Goal: Task Accomplishment & Management: Use online tool/utility

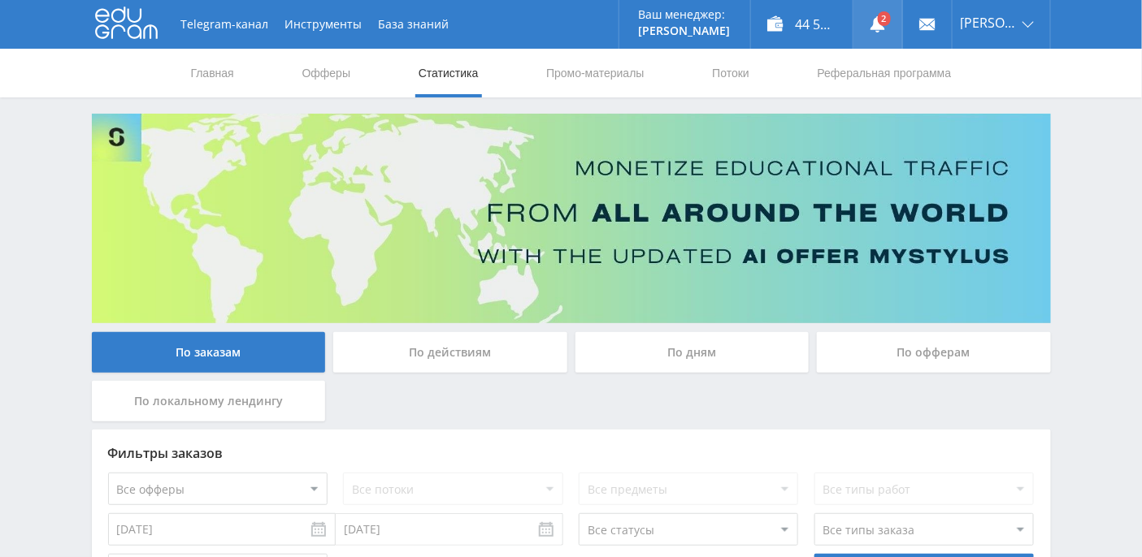
click at [885, 25] on use at bounding box center [877, 24] width 15 height 16
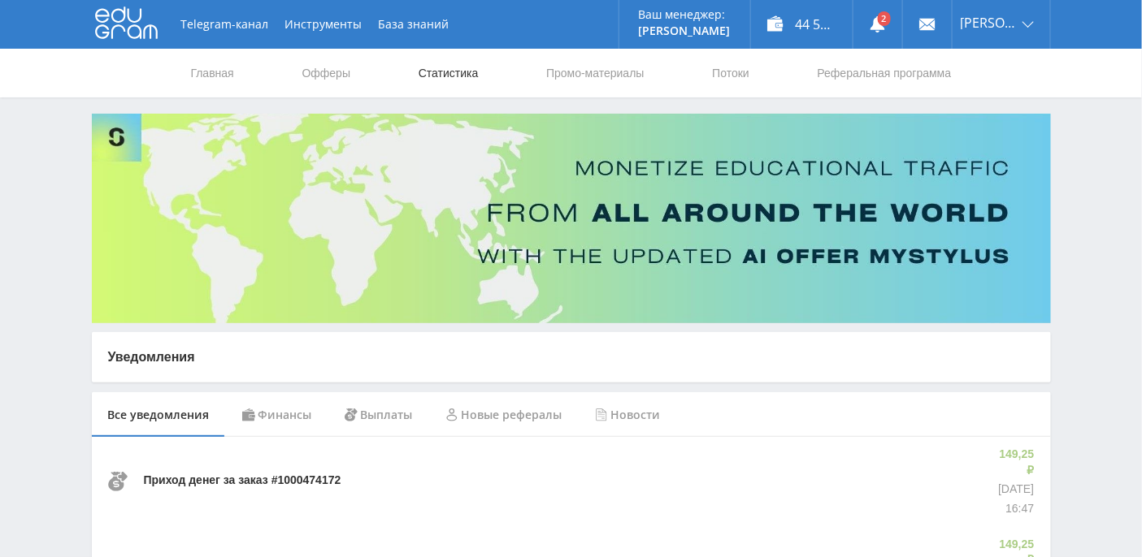
click at [446, 70] on link "Статистика" at bounding box center [448, 73] width 63 height 49
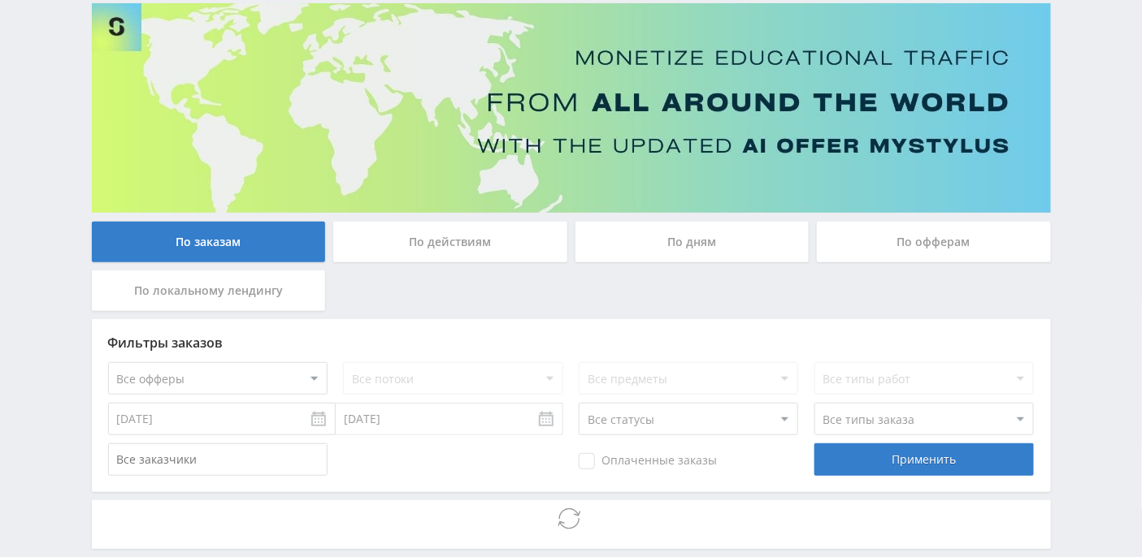
scroll to position [191, 0]
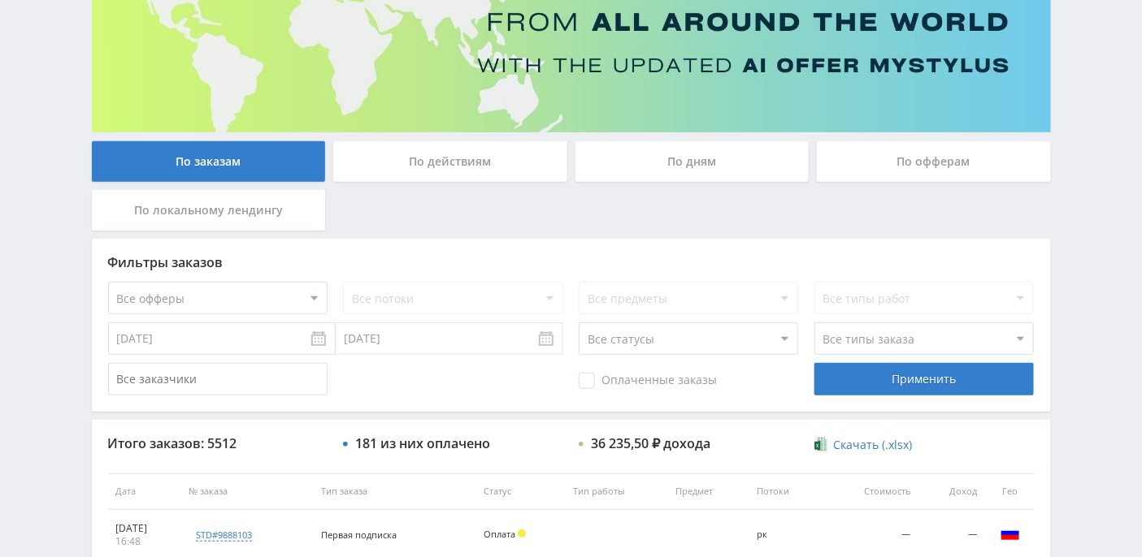
click at [695, 156] on div "По дням" at bounding box center [692, 161] width 234 height 41
click at [0, 0] on input "По дням" at bounding box center [0, 0] width 0 height 0
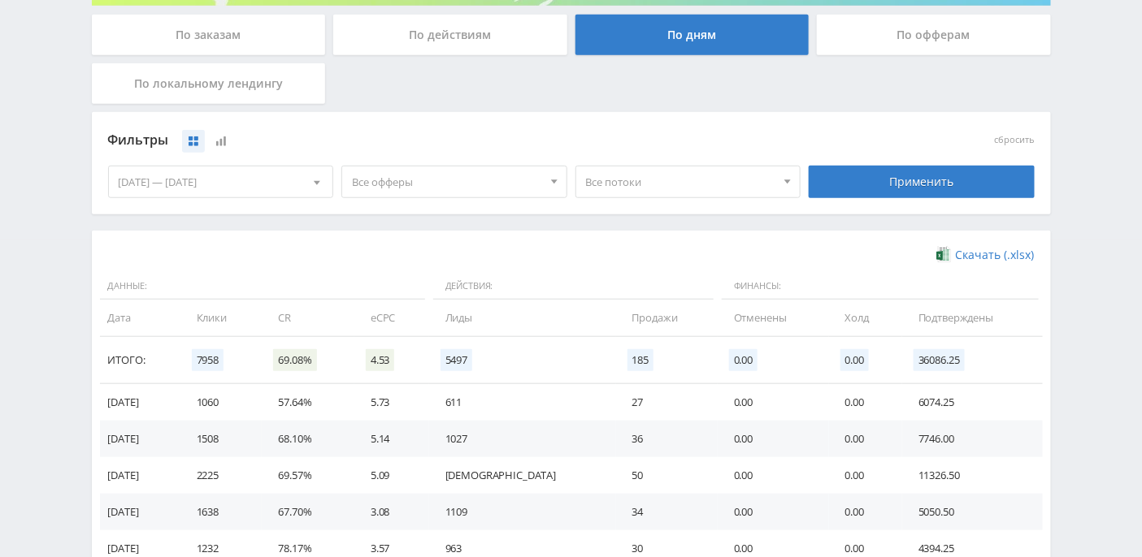
scroll to position [287, 0]
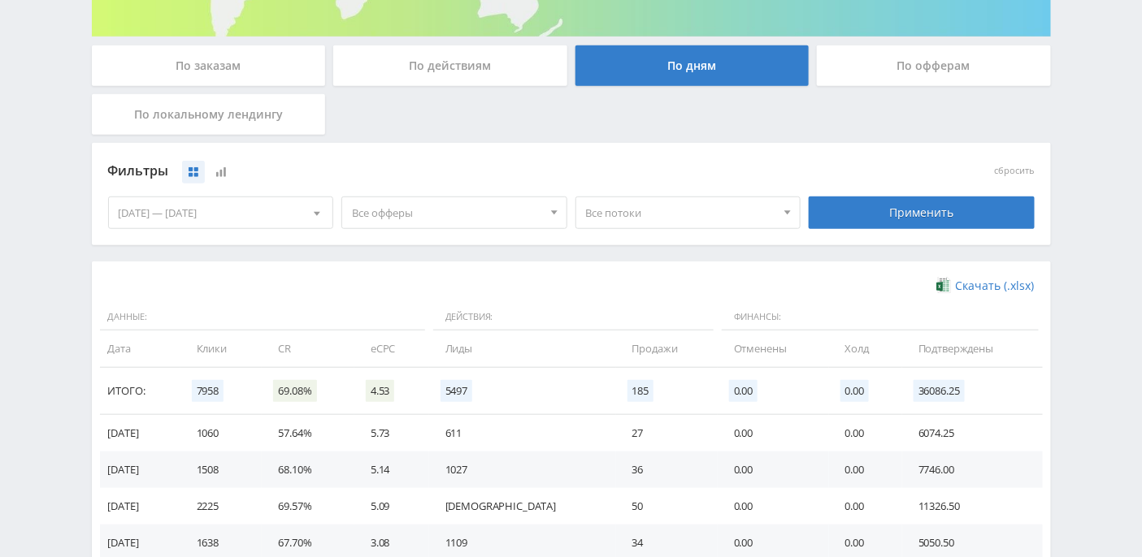
click at [430, 67] on div "По действиям" at bounding box center [450, 65] width 234 height 41
click at [0, 0] on input "По действиям" at bounding box center [0, 0] width 0 height 0
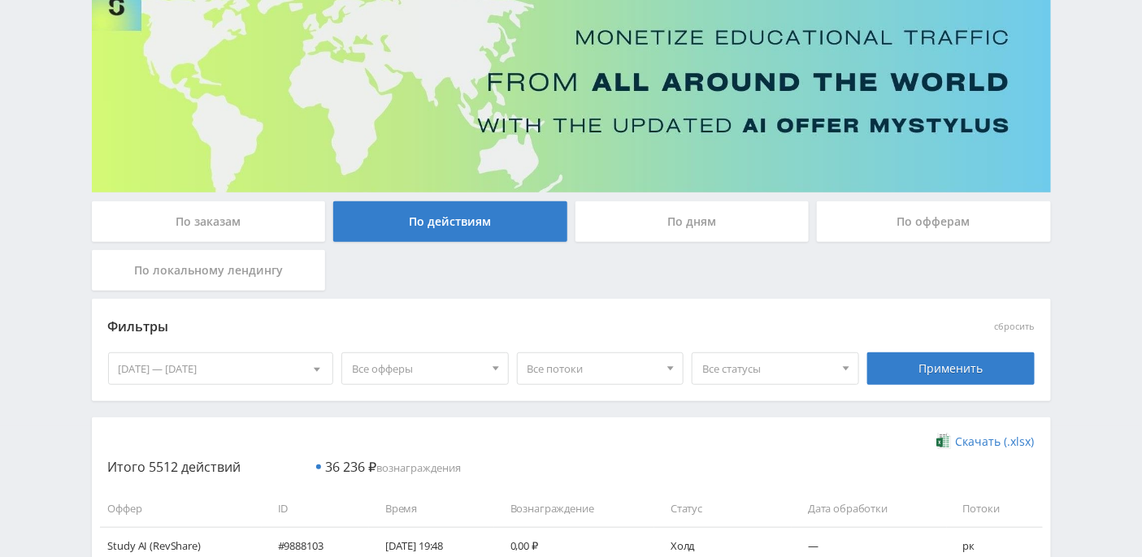
scroll to position [0, 0]
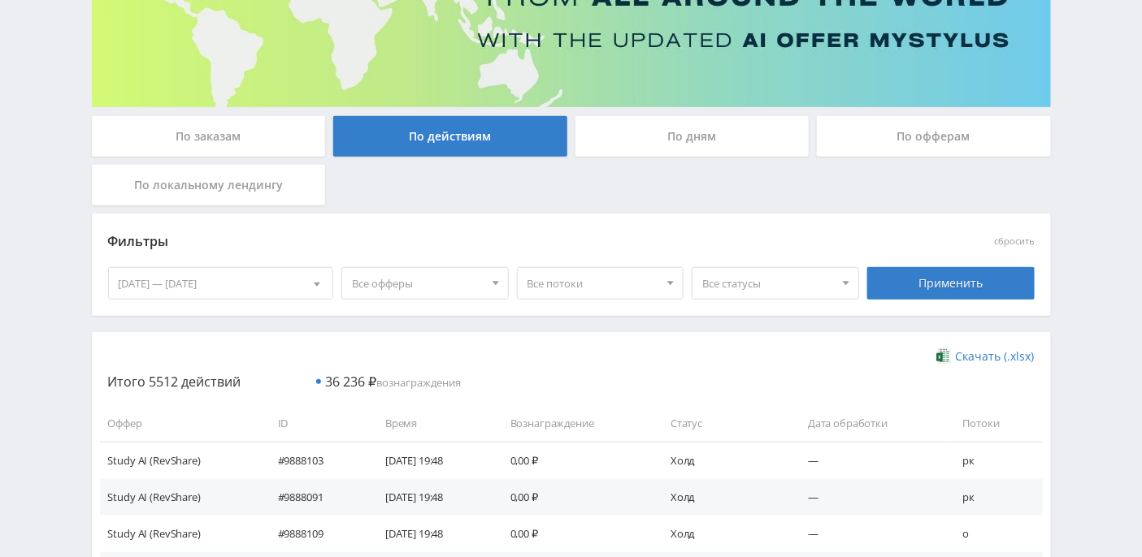
click at [708, 137] on div "По дням" at bounding box center [692, 136] width 234 height 41
click at [0, 0] on input "По дням" at bounding box center [0, 0] width 0 height 0
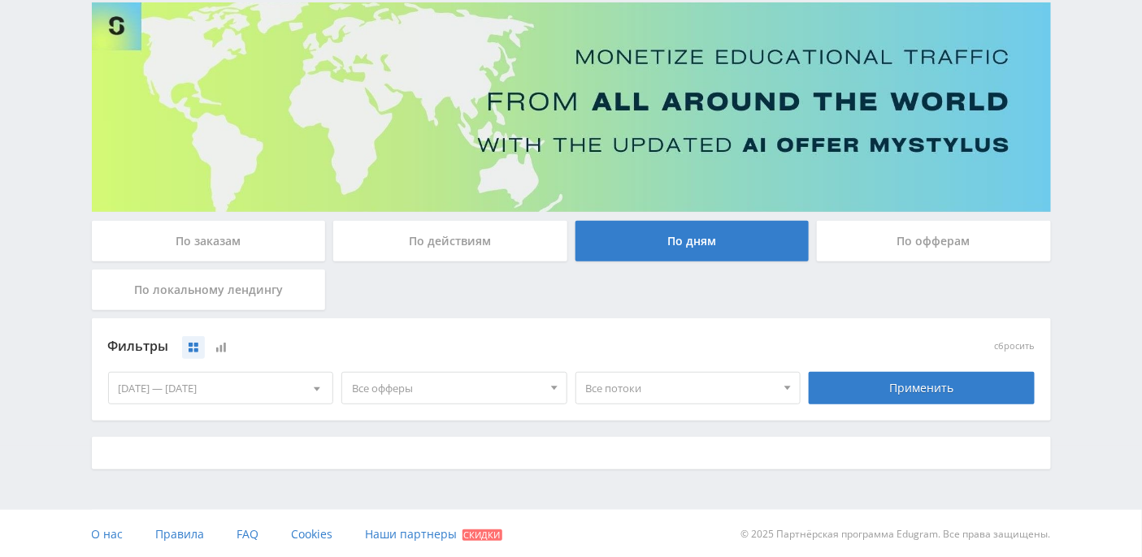
scroll to position [216, 0]
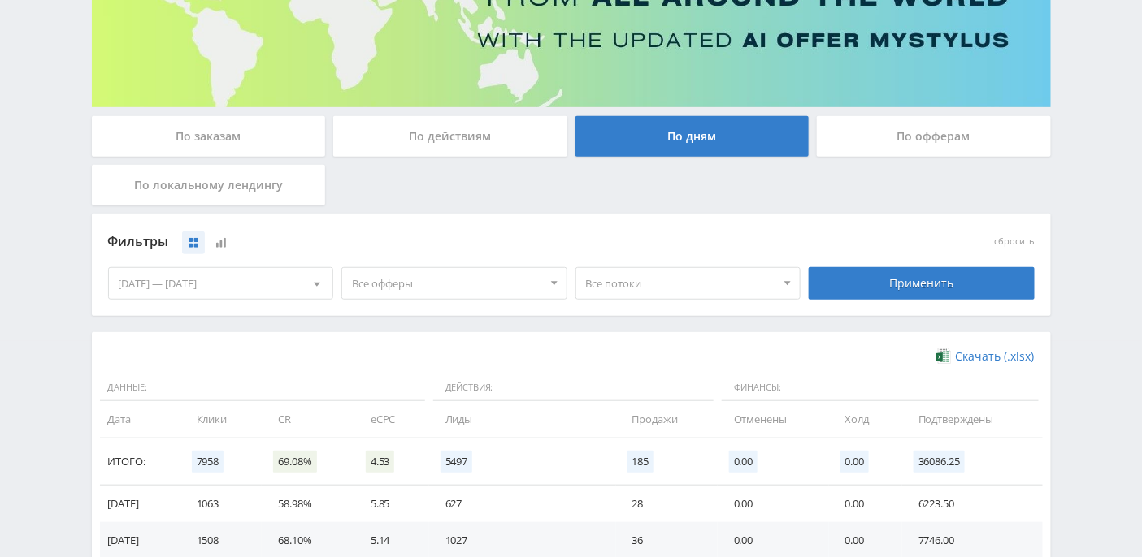
click at [243, 141] on div "По заказам" at bounding box center [209, 136] width 234 height 41
click at [0, 0] on input "По заказам" at bounding box center [0, 0] width 0 height 0
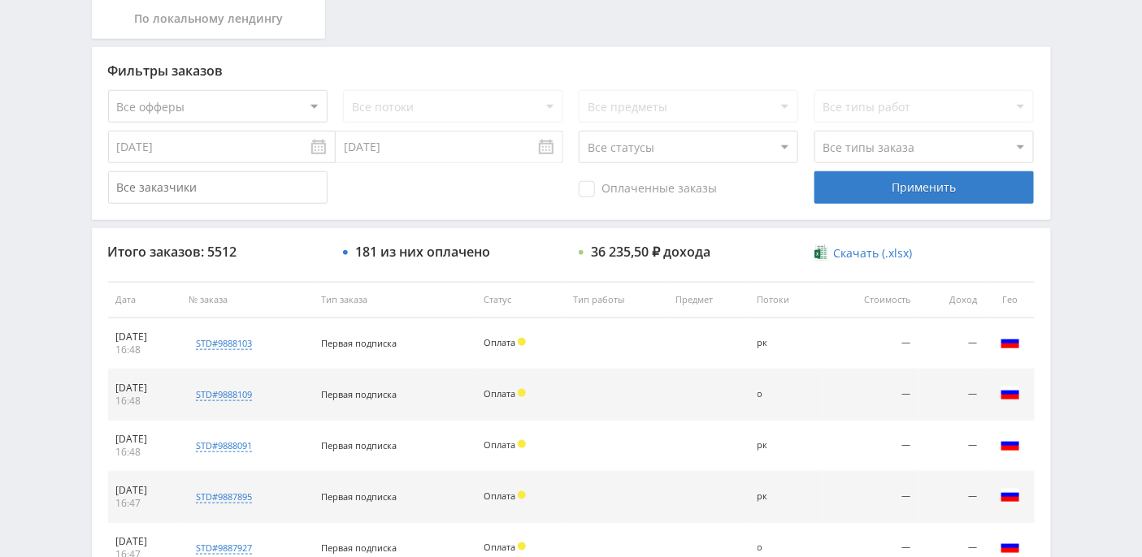
scroll to position [433, 0]
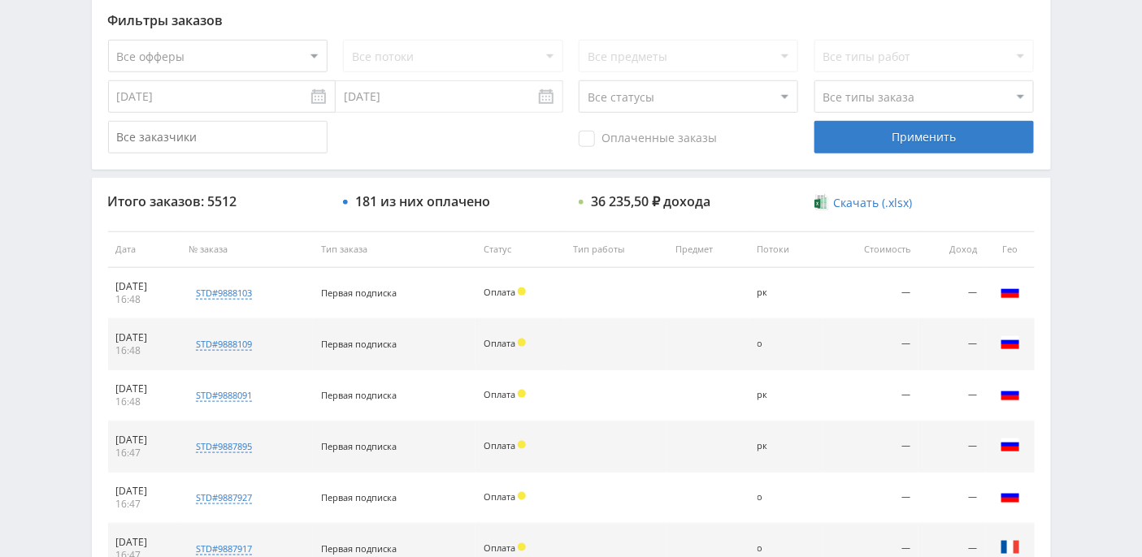
click at [782, 101] on select "Все статусы В аукционе В работе На гарантии Завершен Возврат Черновик" at bounding box center [687, 96] width 219 height 32
select select "3"
click at [578, 80] on select "Все статусы В аукционе В работе На гарантии Завершен Возврат Черновик" at bounding box center [687, 96] width 219 height 32
click at [871, 129] on div "Применить" at bounding box center [923, 137] width 219 height 32
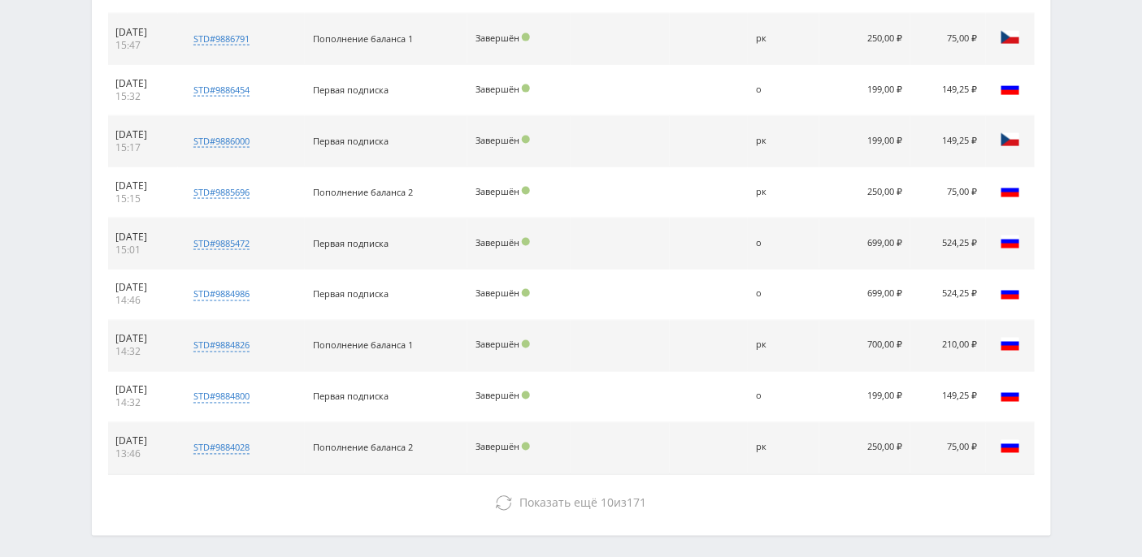
scroll to position [758, 0]
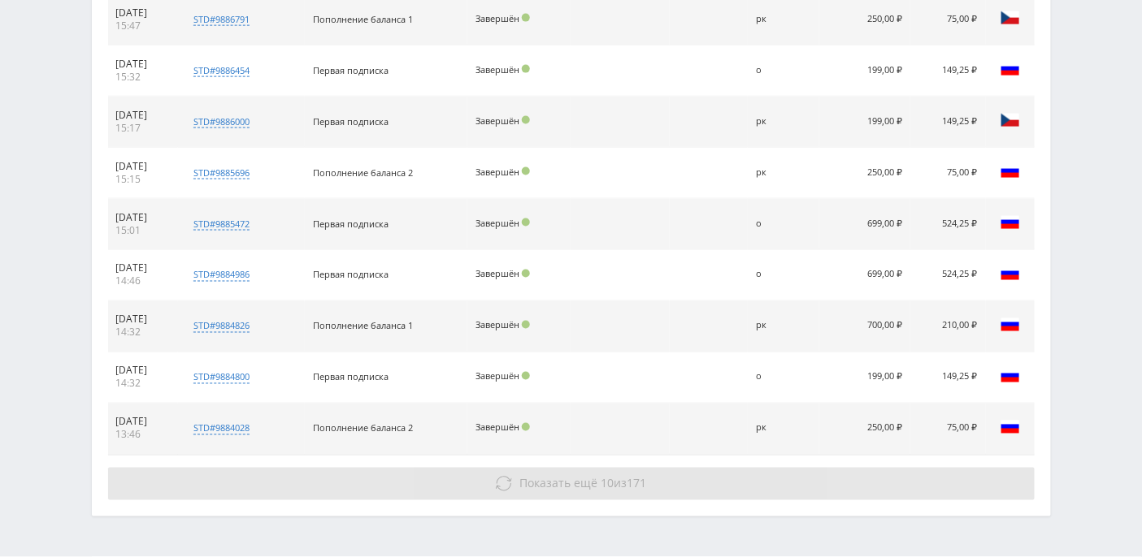
click at [542, 479] on span "Показать ещё" at bounding box center [558, 483] width 78 height 15
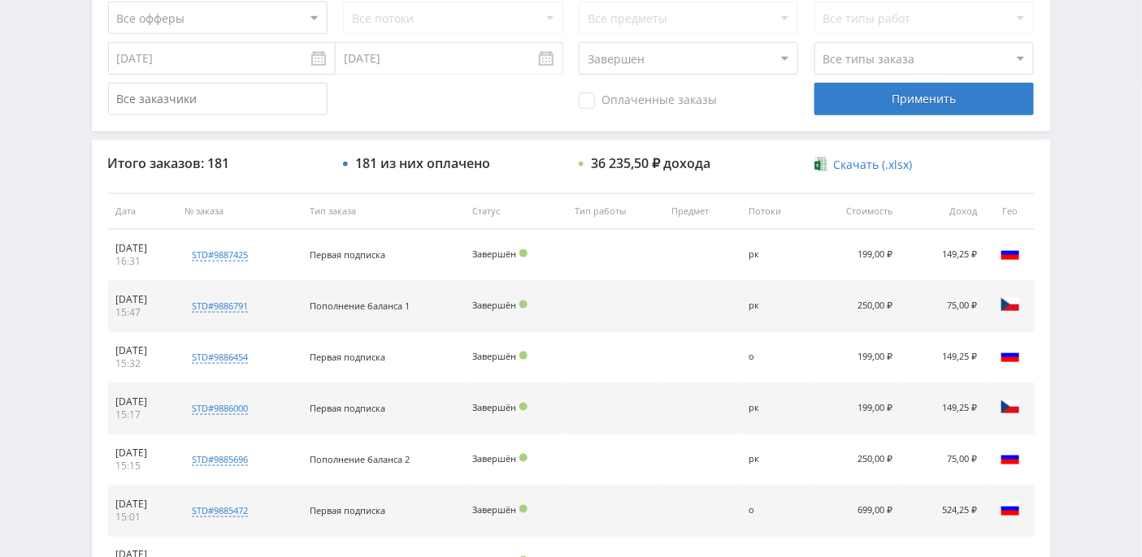
scroll to position [215, 0]
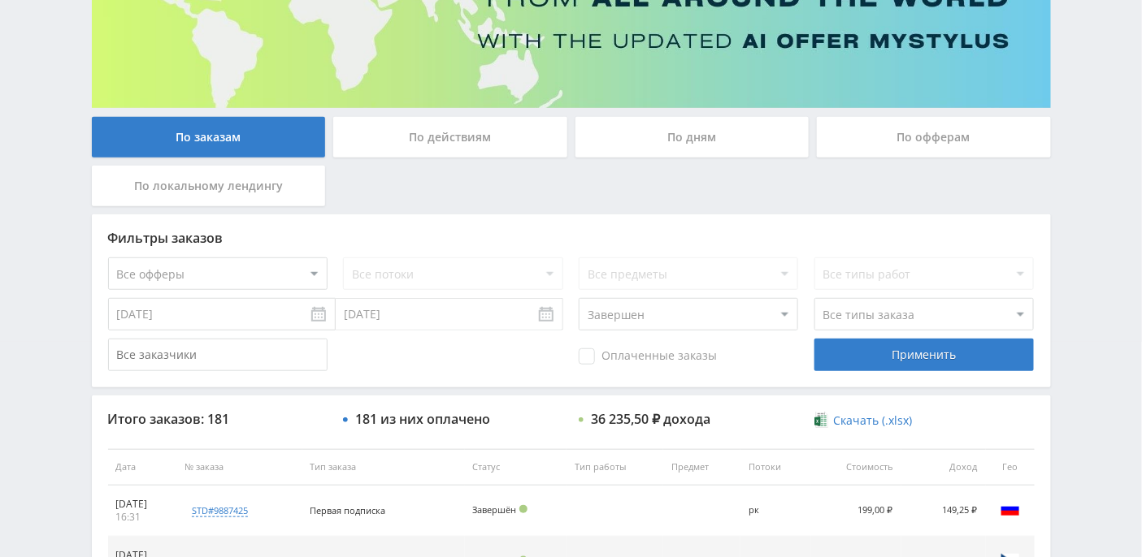
click at [289, 265] on select "Все офферы MyStylus MyStylus - Revshare Кэмп Studybay Автор24 Studybay Brazil S…" at bounding box center [217, 274] width 219 height 32
select select "376"
click at [498, 275] on select "Все потоки нк мс кмле о нб в ik кm рк default" at bounding box center [452, 274] width 219 height 32
click at [343, 258] on select "Все потоки нк мс кмле о нб в ik кm рк default" at bounding box center [452, 274] width 219 height 32
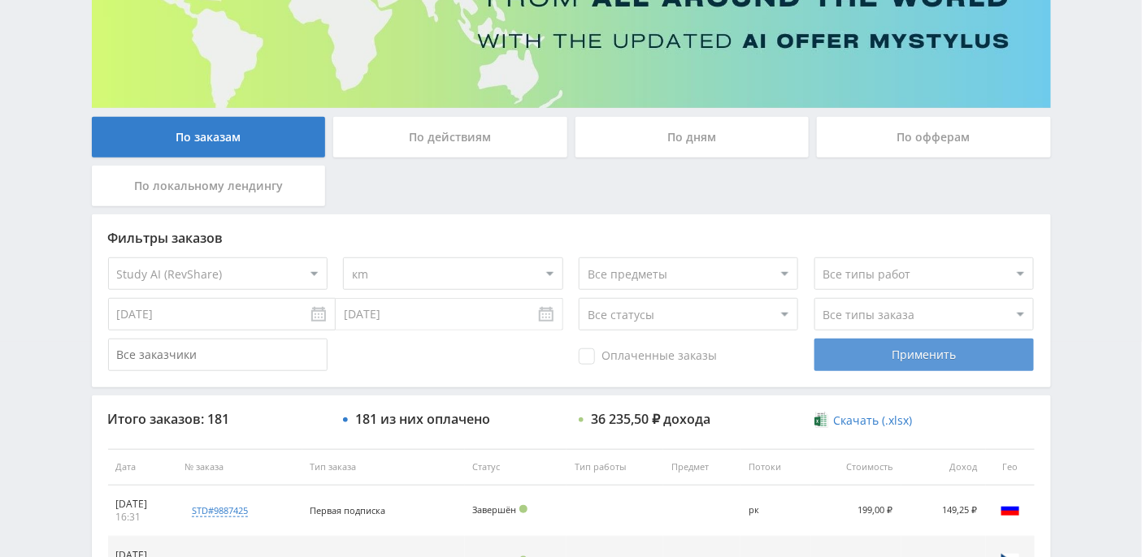
click at [860, 351] on div "Применить" at bounding box center [923, 355] width 219 height 32
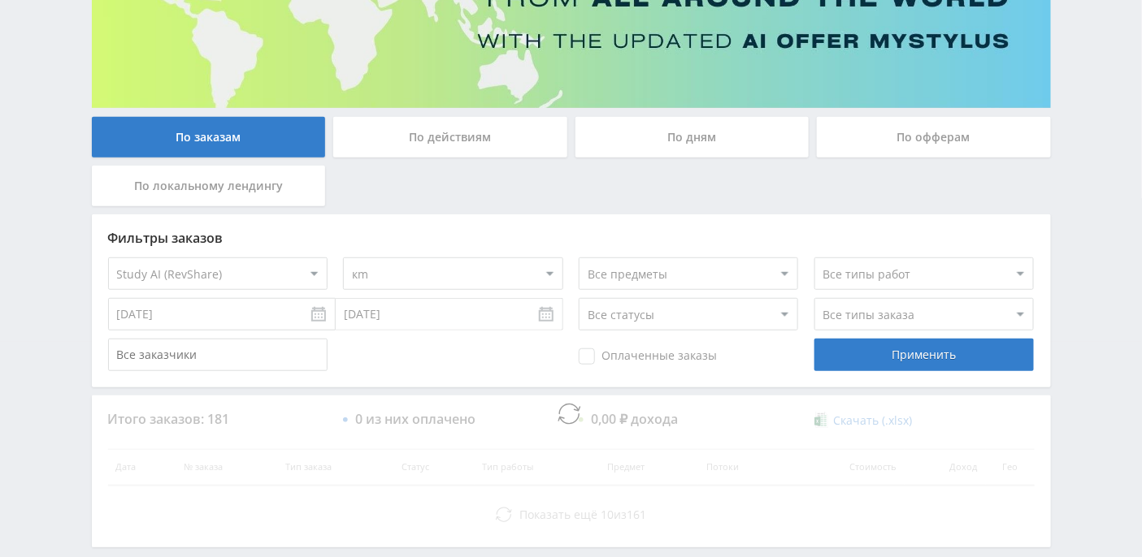
scroll to position [134, 0]
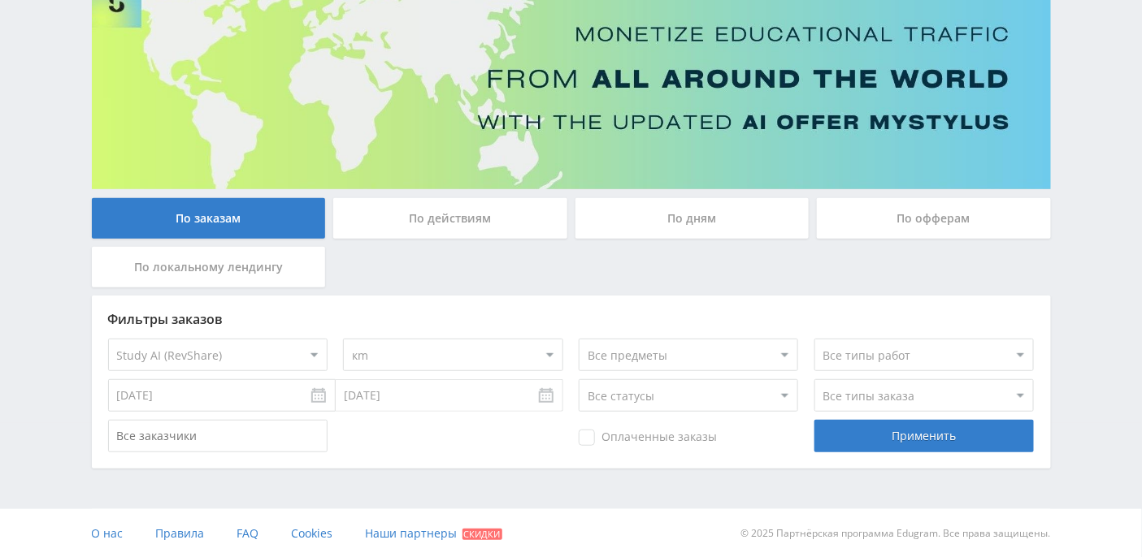
click at [543, 356] on select "Все потоки нк мс кмле о нб в ik кm рк default" at bounding box center [452, 355] width 219 height 32
select select "6694810"
click at [343, 339] on select "Все потоки нк мс кмле о нб в ik кm рк default" at bounding box center [452, 355] width 219 height 32
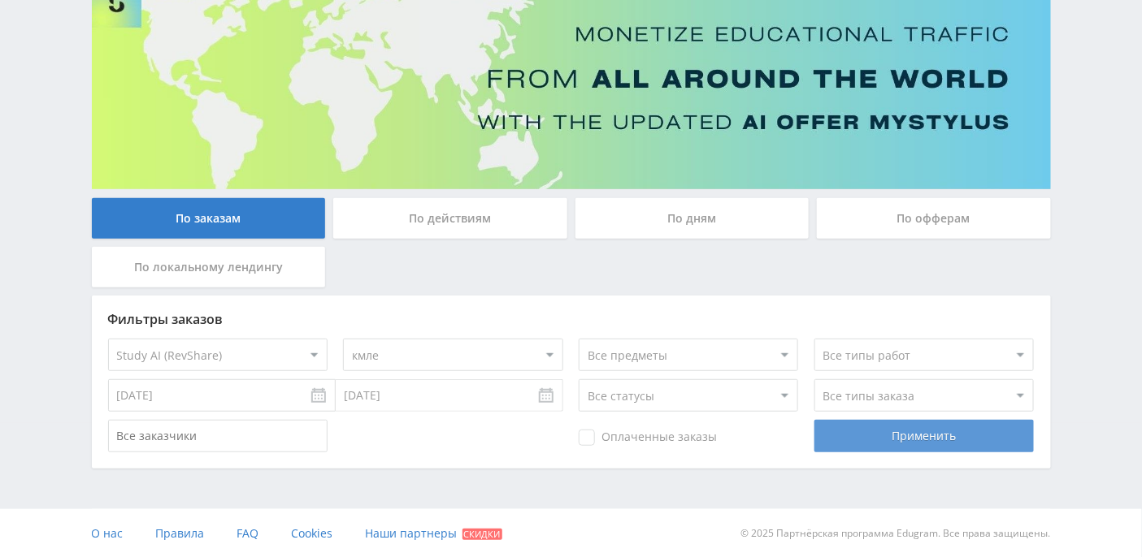
click at [925, 437] on div "Применить" at bounding box center [923, 436] width 219 height 32
click at [886, 435] on div "Применить" at bounding box center [923, 436] width 219 height 32
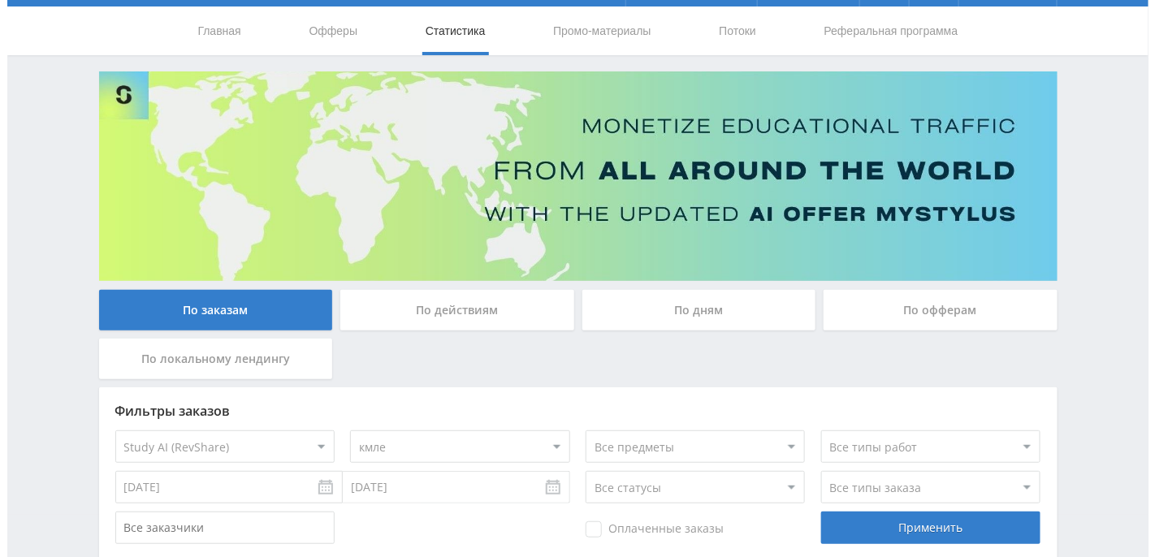
scroll to position [0, 0]
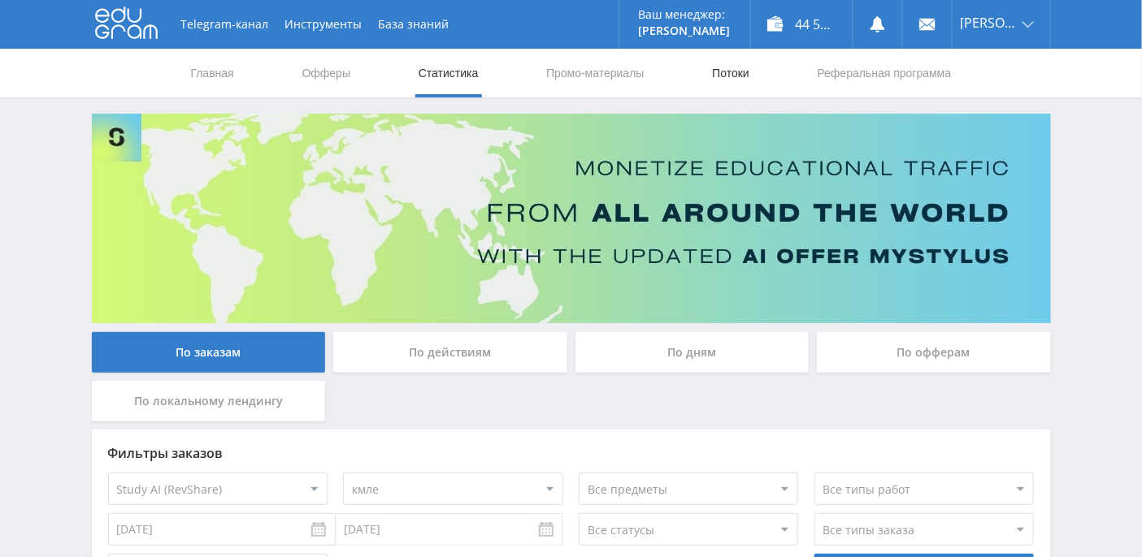
click at [738, 74] on link "Потоки" at bounding box center [730, 73] width 41 height 49
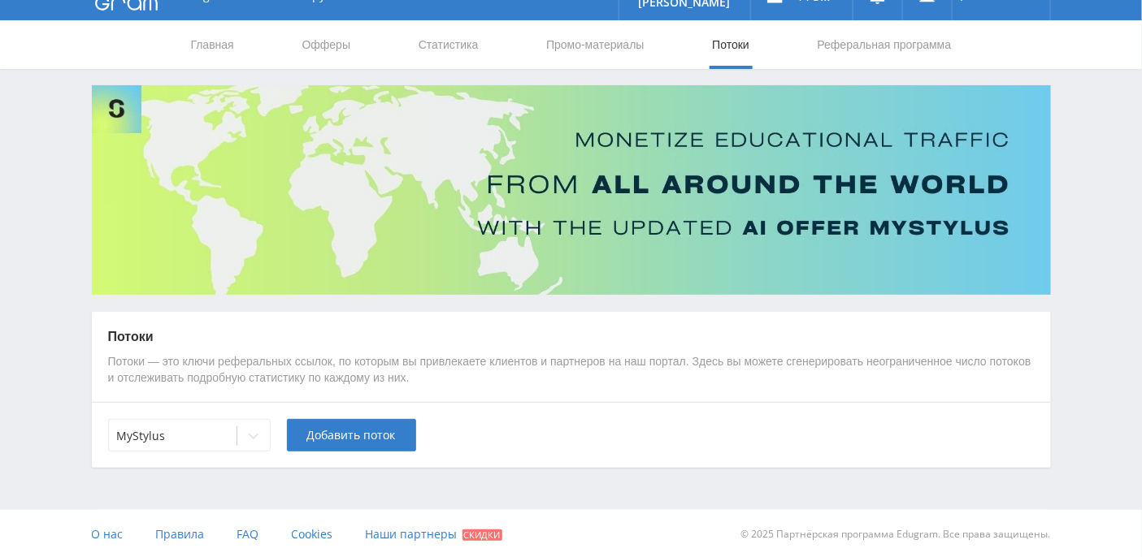
scroll to position [28, 0]
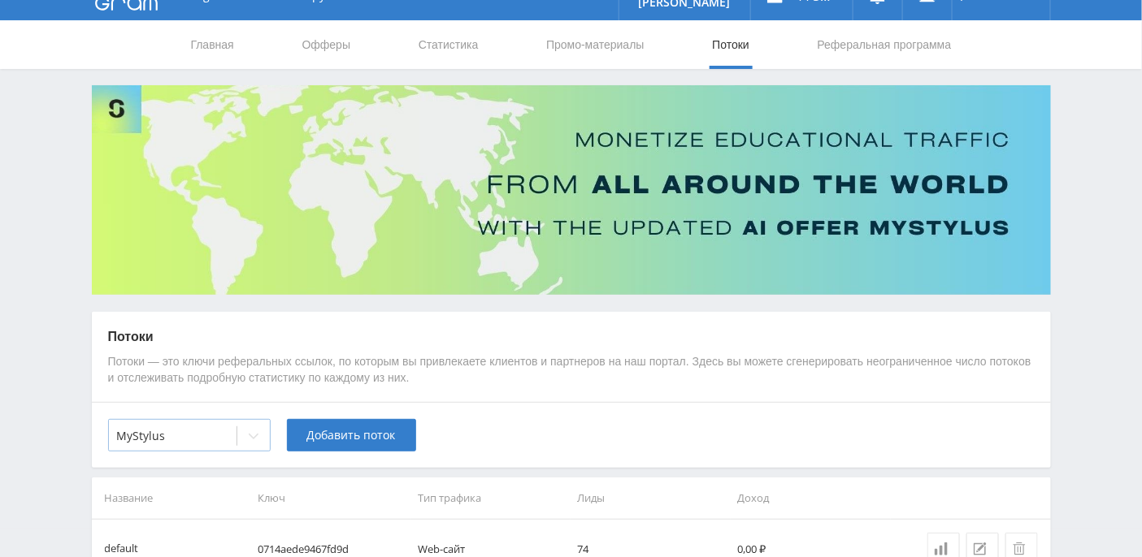
click at [244, 433] on div at bounding box center [253, 436] width 32 height 32
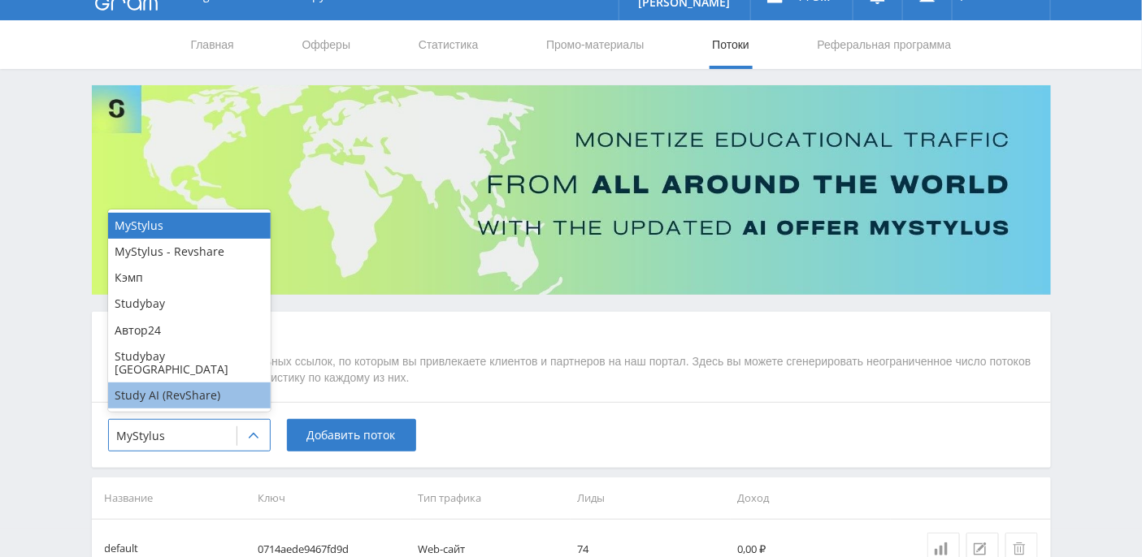
click at [223, 401] on div "Study AI (RevShare)" at bounding box center [189, 396] width 162 height 26
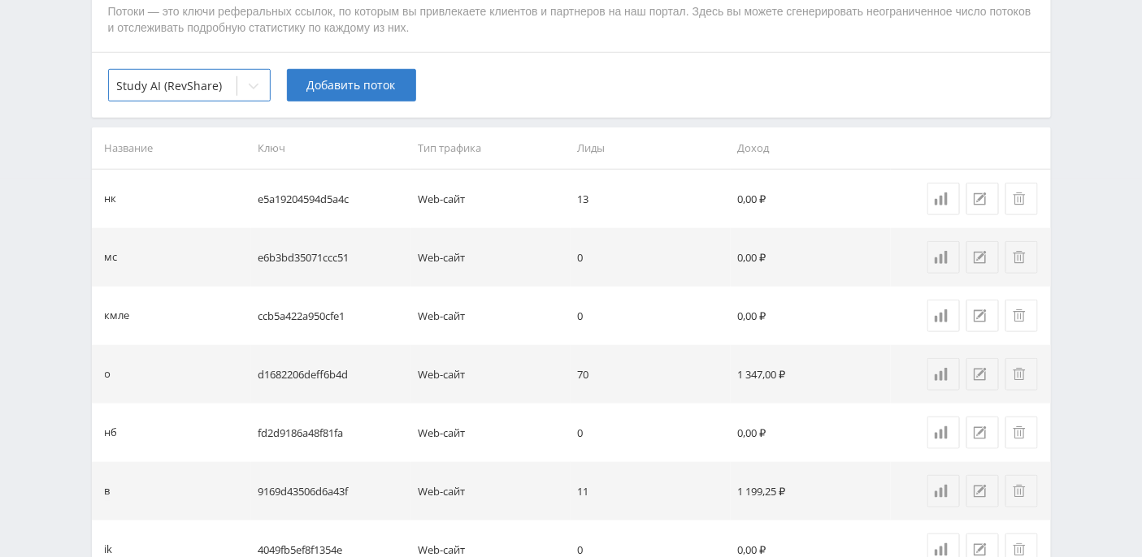
scroll to position [0, 0]
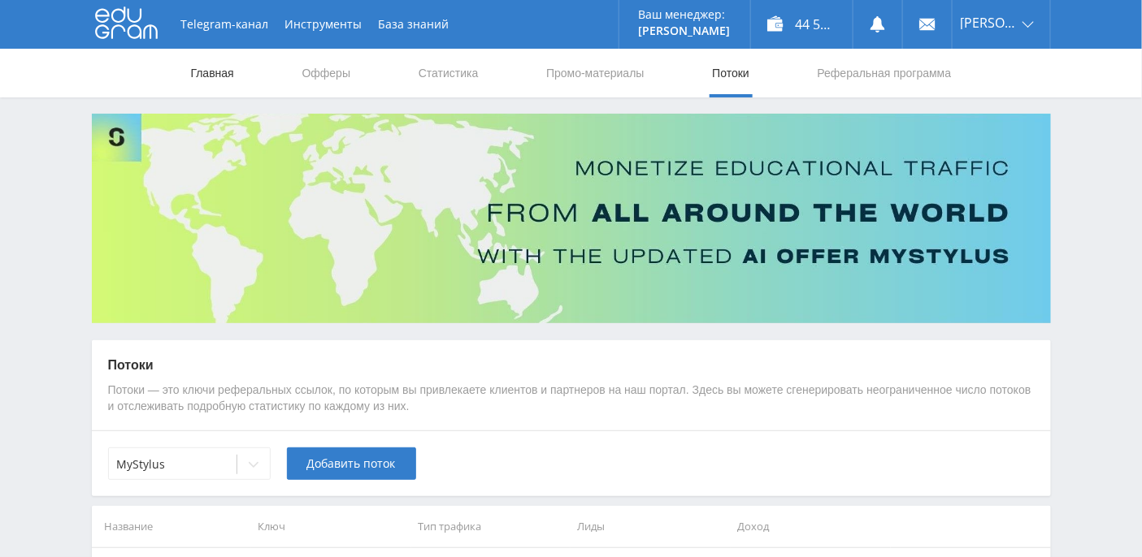
click at [219, 79] on link "Главная" at bounding box center [212, 73] width 46 height 49
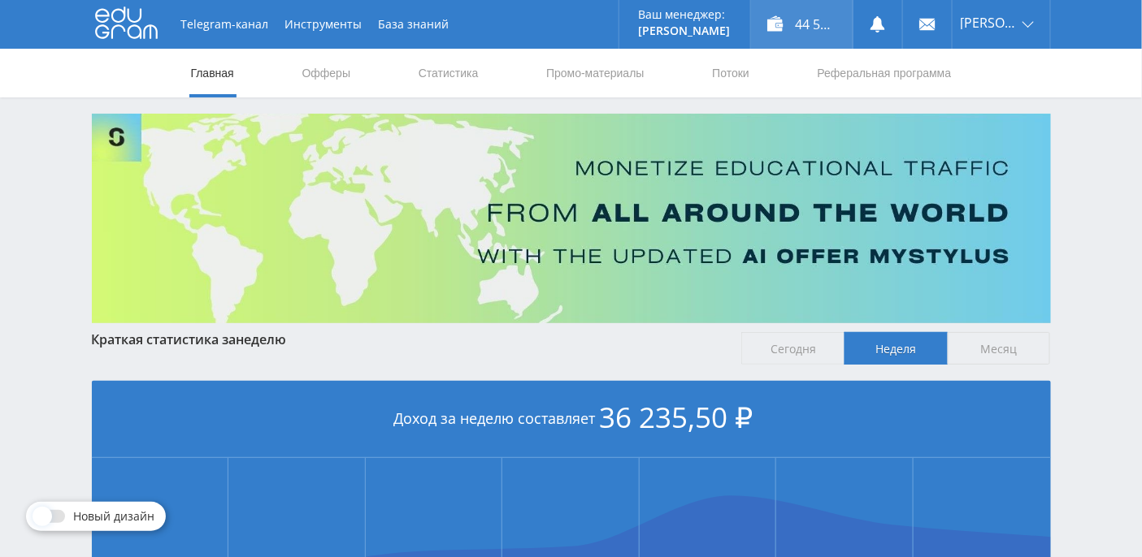
click at [832, 19] on div "44 582,01 ₽" at bounding box center [802, 24] width 102 height 49
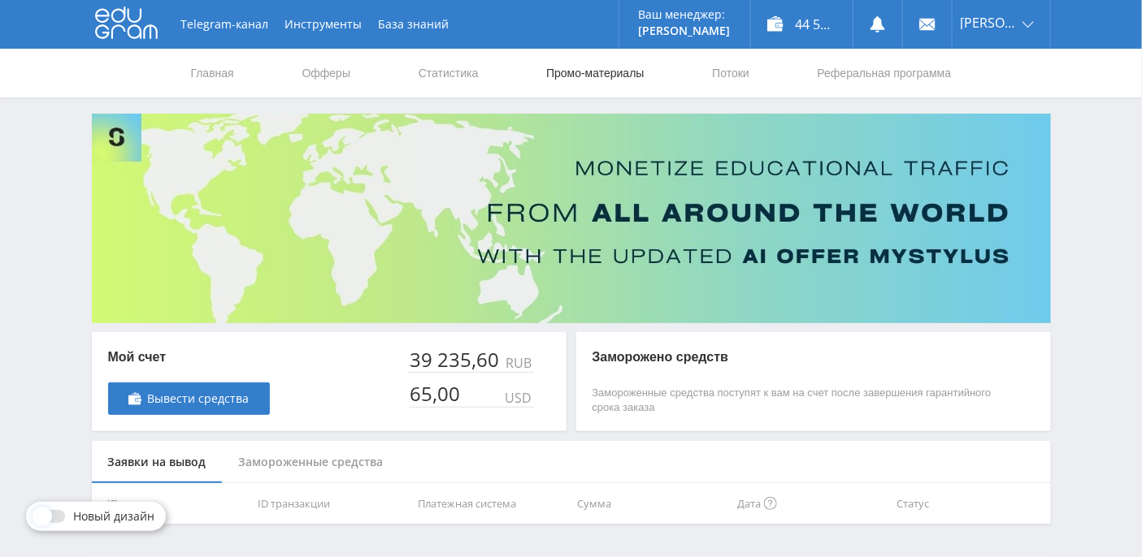
click at [596, 65] on link "Промо-материалы" at bounding box center [594, 73] width 101 height 49
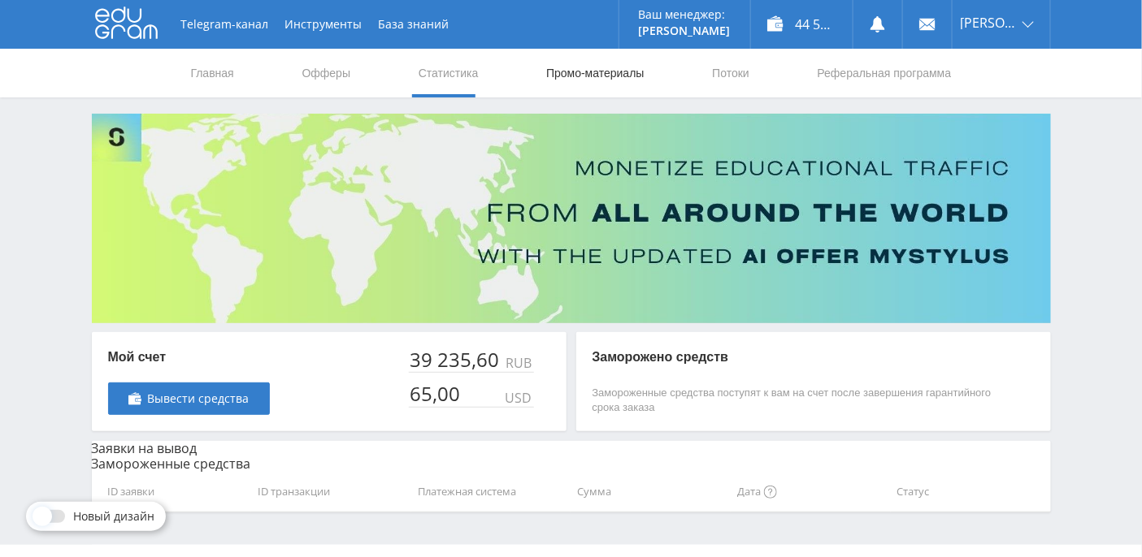
select select "376"
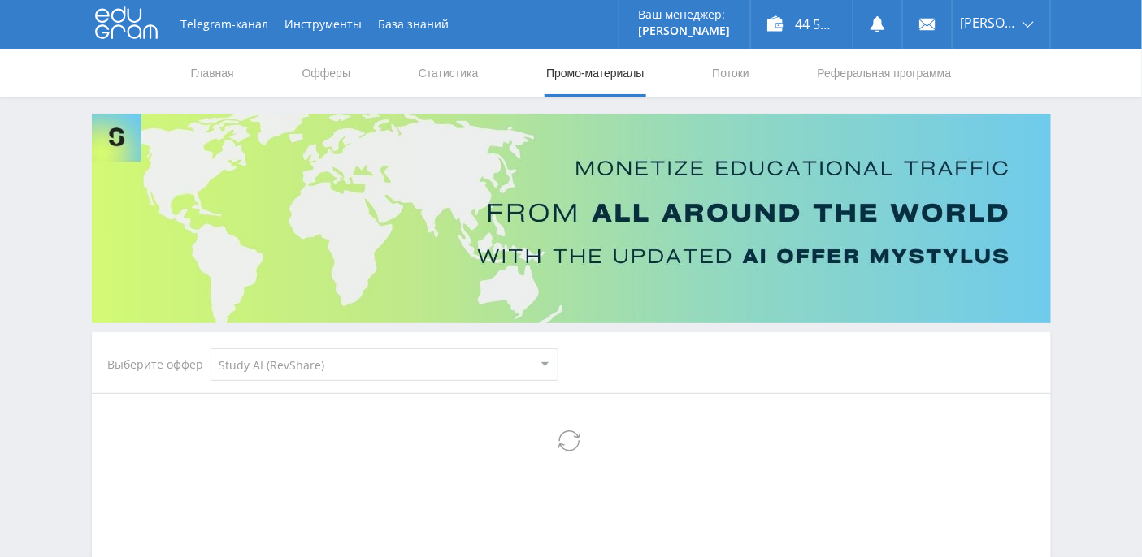
select select "376"
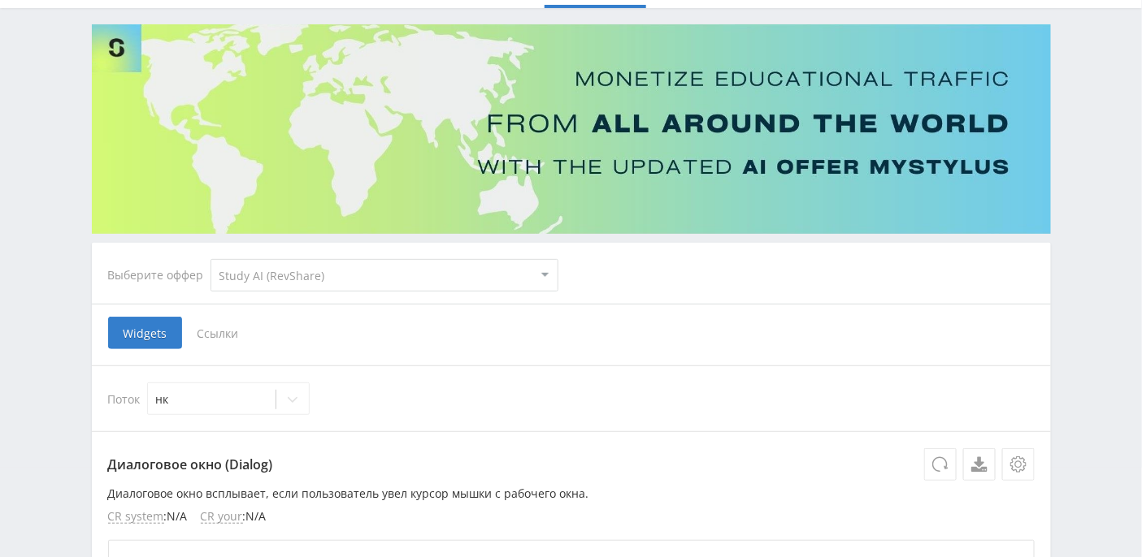
scroll to position [108, 0]
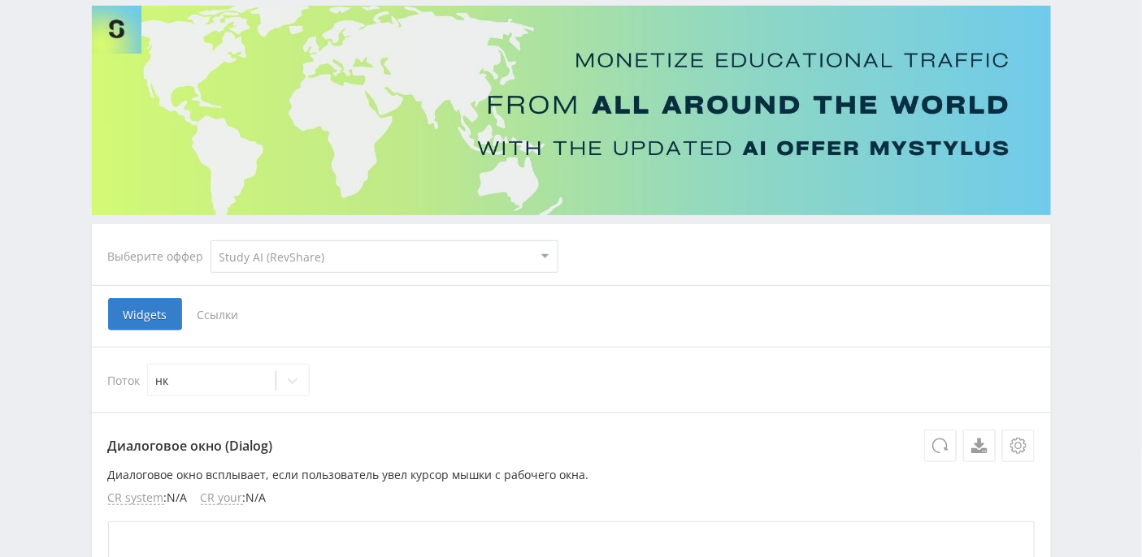
click at [370, 258] on select "MyStylus MyStylus - Revshare Кэмп Studybay Автор24 Studybay Brazil Study AI (Re…" at bounding box center [384, 256] width 348 height 32
click at [217, 319] on span "Ссылки" at bounding box center [218, 314] width 72 height 32
click at [0, 0] on input "Ссылки" at bounding box center [0, 0] width 0 height 0
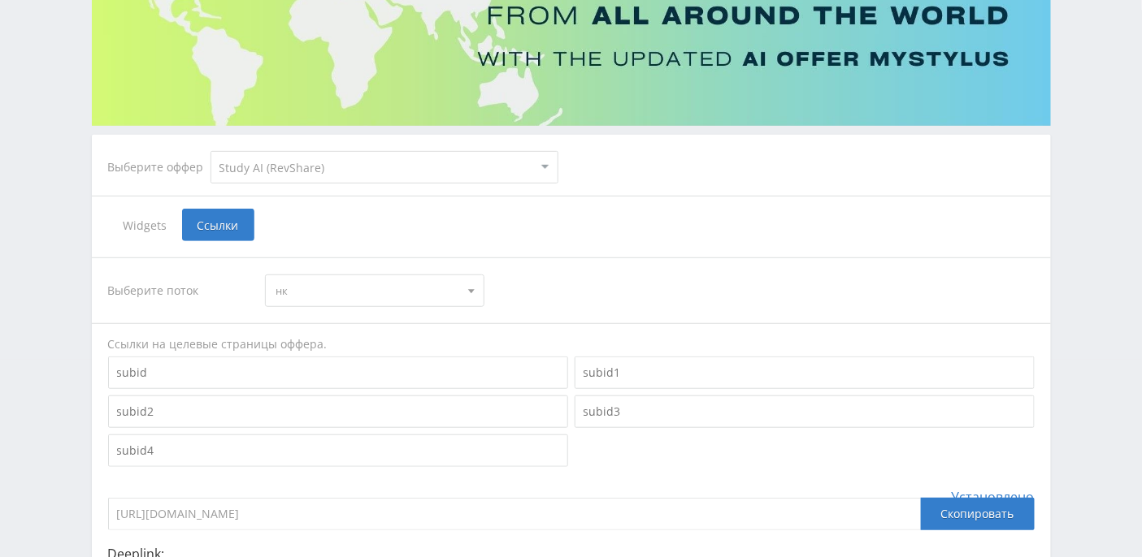
scroll to position [216, 0]
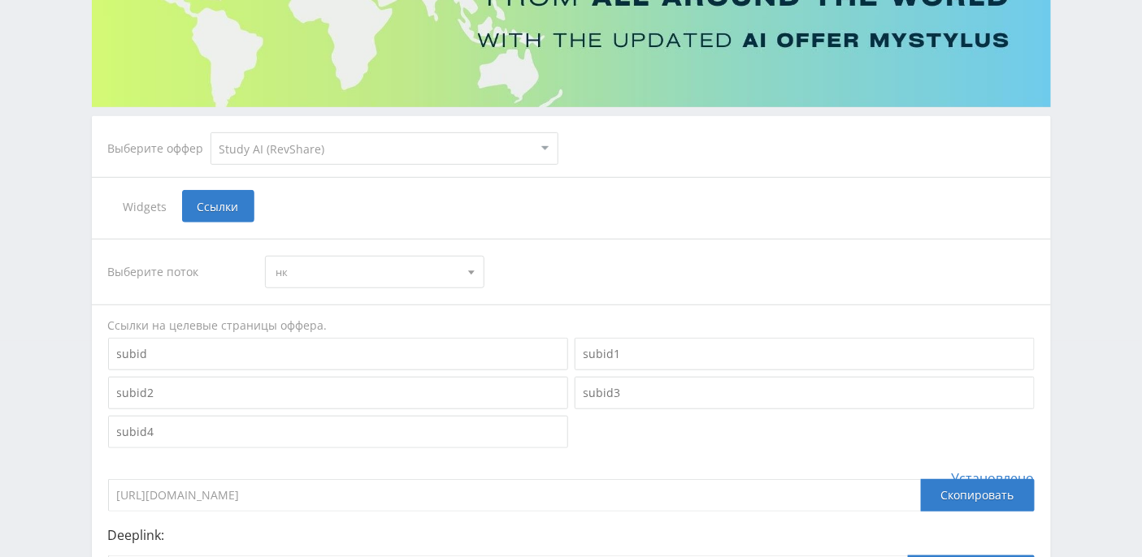
click at [466, 271] on div at bounding box center [471, 272] width 24 height 31
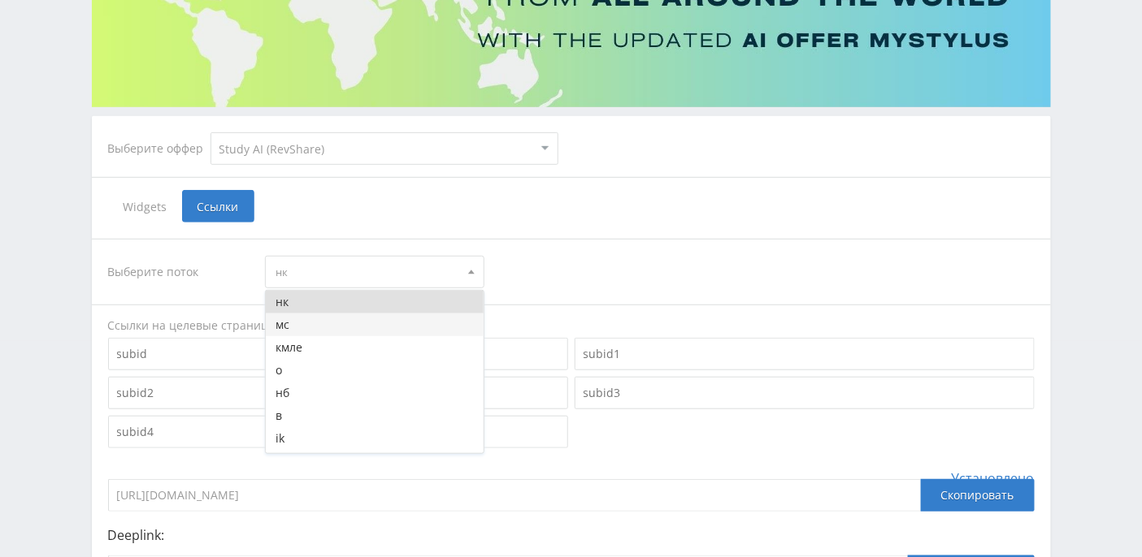
click at [370, 318] on button "мс" at bounding box center [375, 325] width 218 height 23
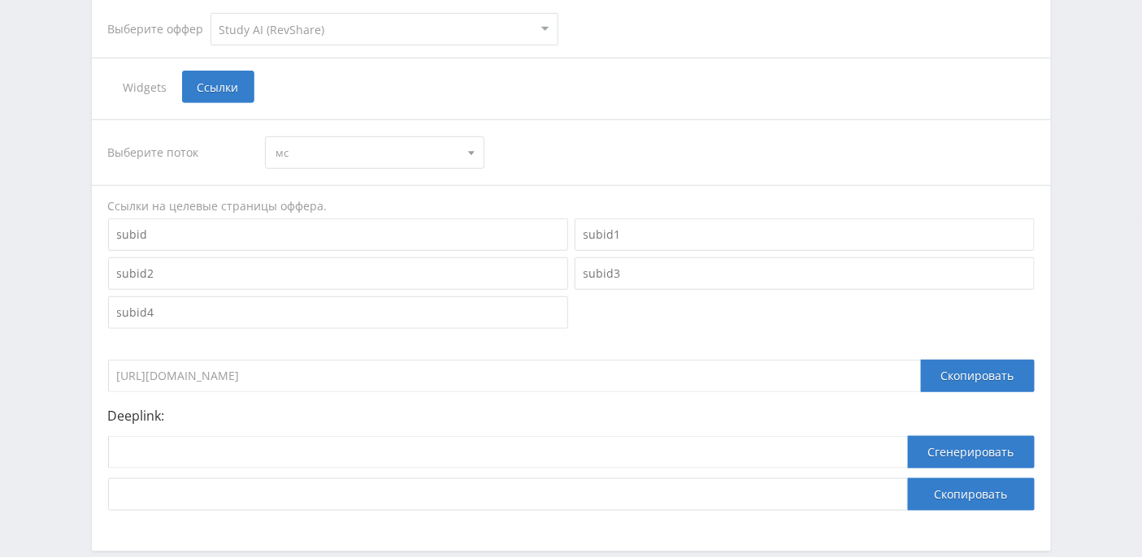
scroll to position [417, 0]
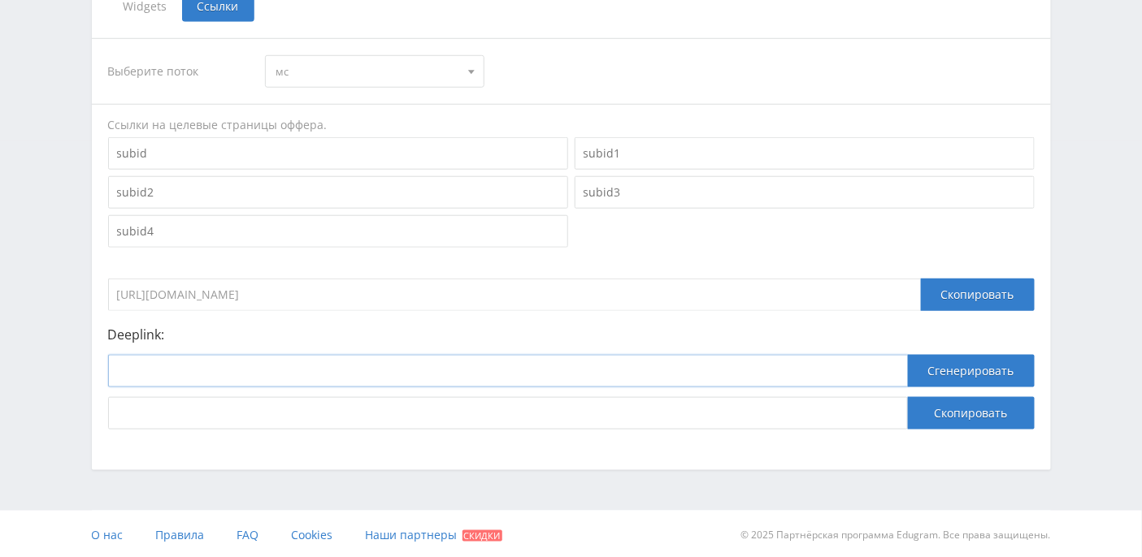
click at [224, 365] on input at bounding box center [507, 371] width 799 height 32
paste input "https://study24.ai/matricza-sudby/"
type input "https://study24.ai/matricza-sudby/"
click at [941, 361] on button "Сгенерировать" at bounding box center [971, 371] width 127 height 32
click at [974, 421] on button "Скопировать" at bounding box center [971, 413] width 127 height 32
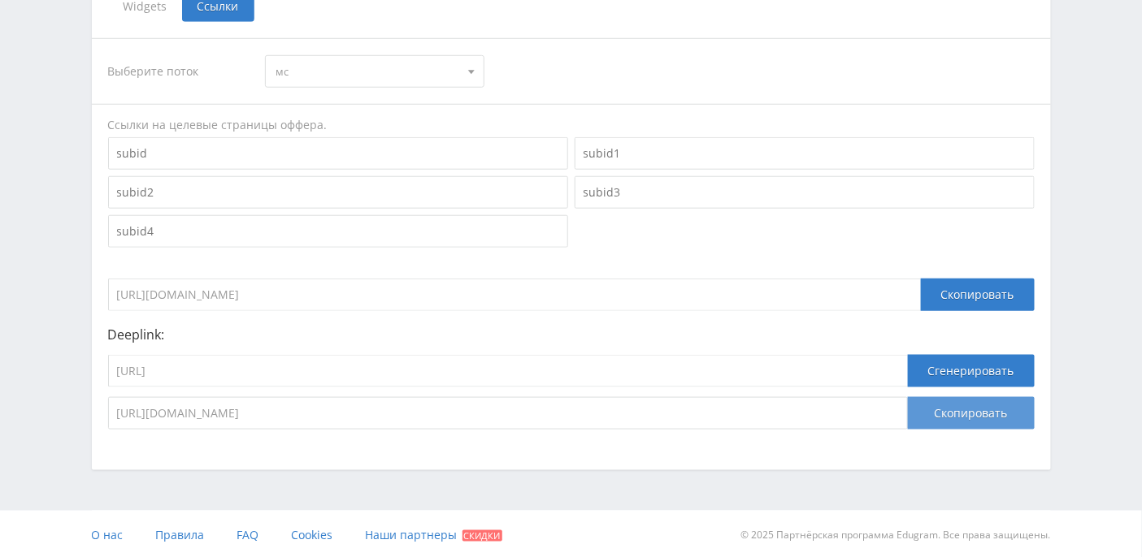
click at [965, 412] on button "Скопировать" at bounding box center [971, 413] width 127 height 32
click at [986, 413] on button "Скопировать" at bounding box center [971, 413] width 127 height 32
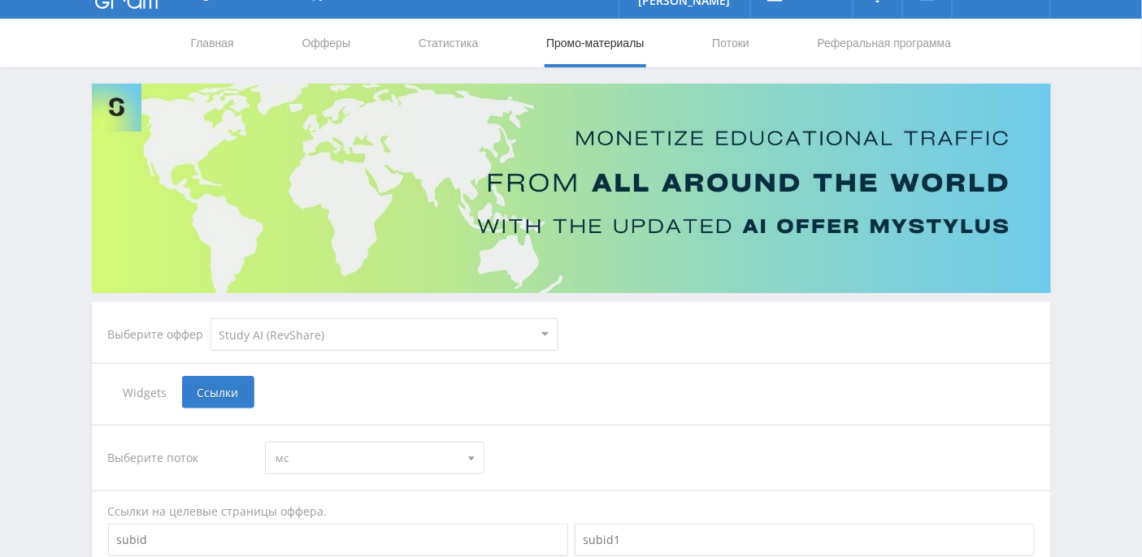
scroll to position [0, 0]
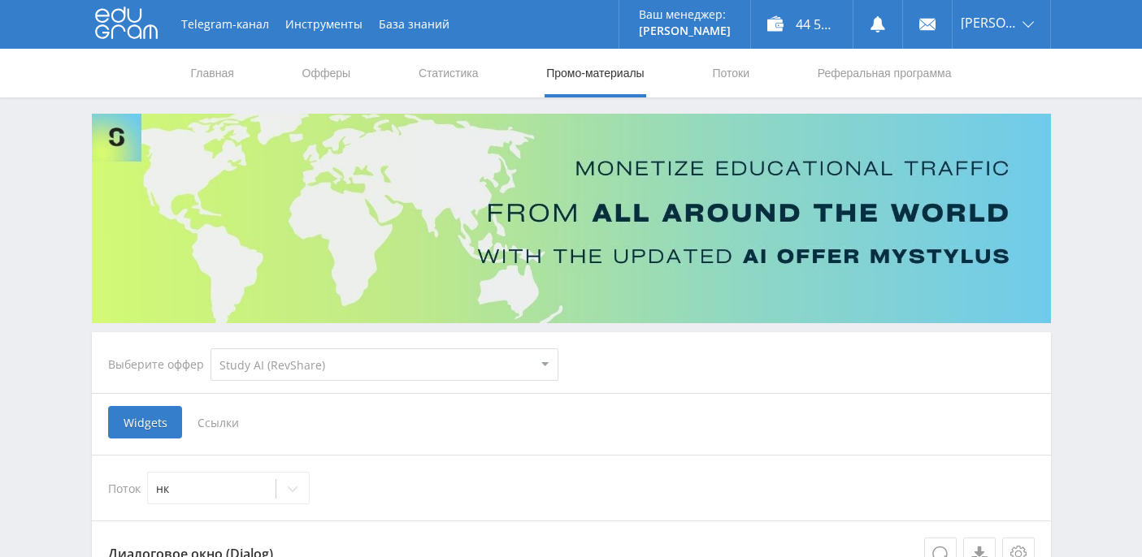
select select "376"
click at [460, 71] on link "Статистика" at bounding box center [448, 73] width 63 height 49
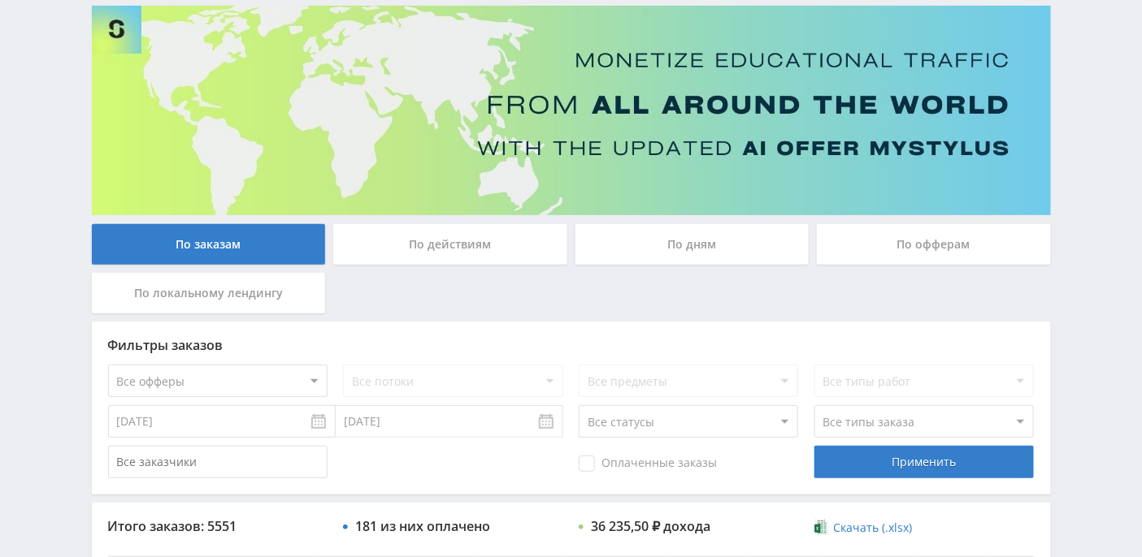
click at [700, 237] on div "По дням" at bounding box center [692, 244] width 234 height 41
click at [0, 0] on input "По дням" at bounding box center [0, 0] width 0 height 0
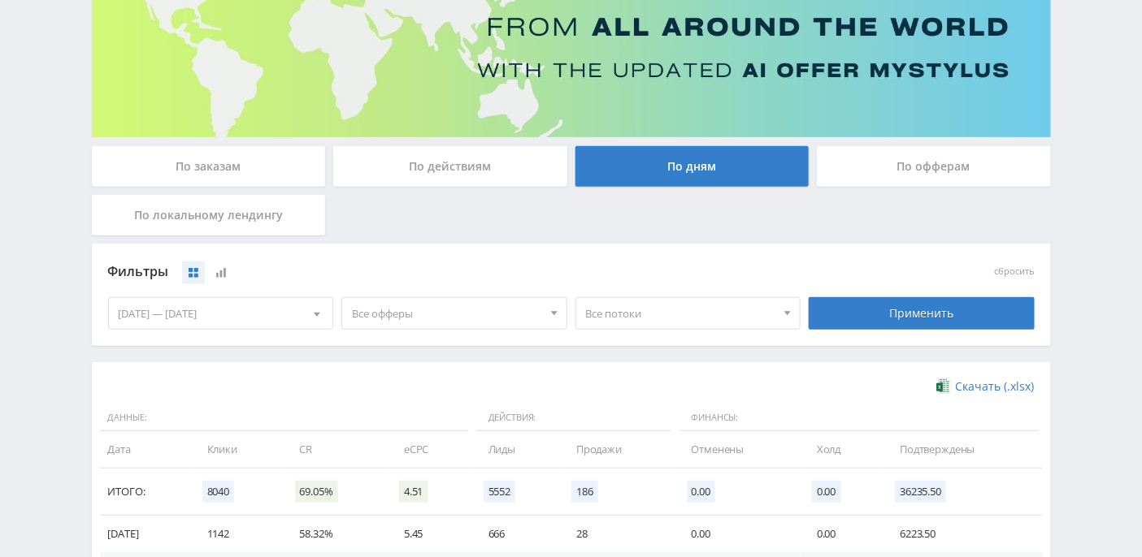
scroll to position [216, 0]
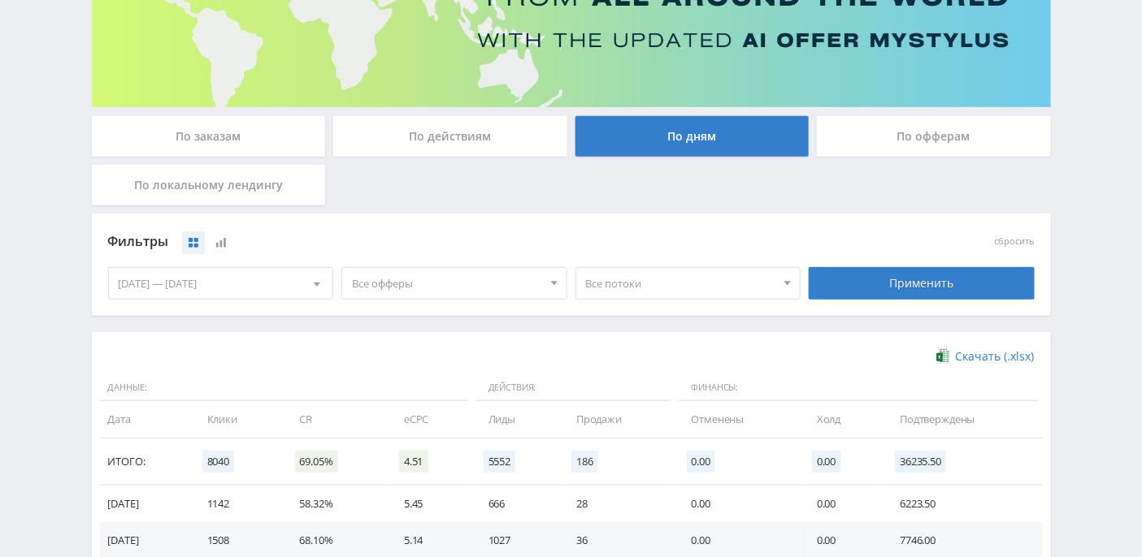
click at [540, 142] on div "По действиям" at bounding box center [450, 136] width 234 height 41
click at [0, 0] on input "По действиям" at bounding box center [0, 0] width 0 height 0
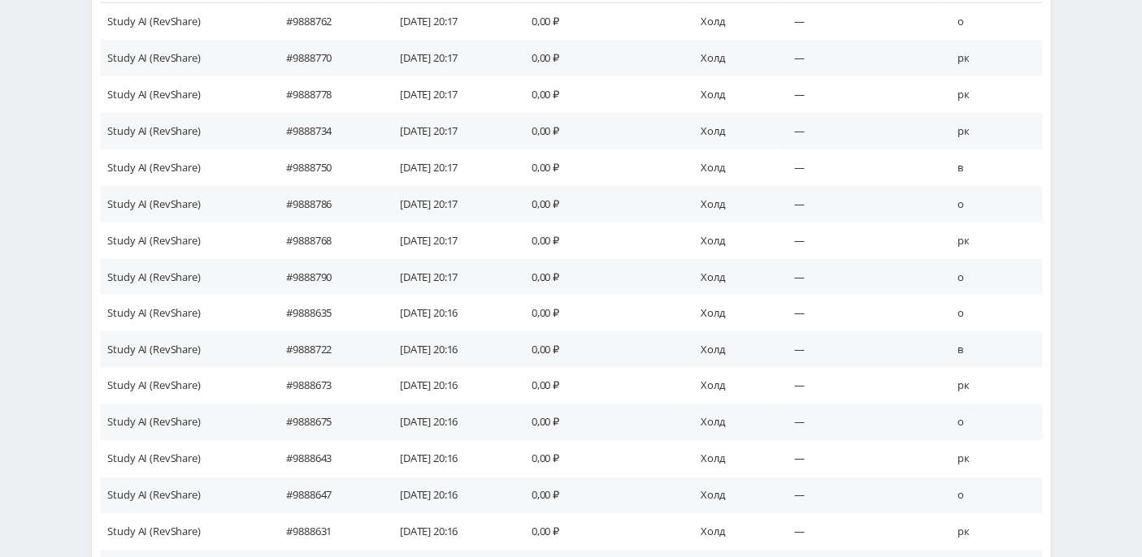
scroll to position [440, 0]
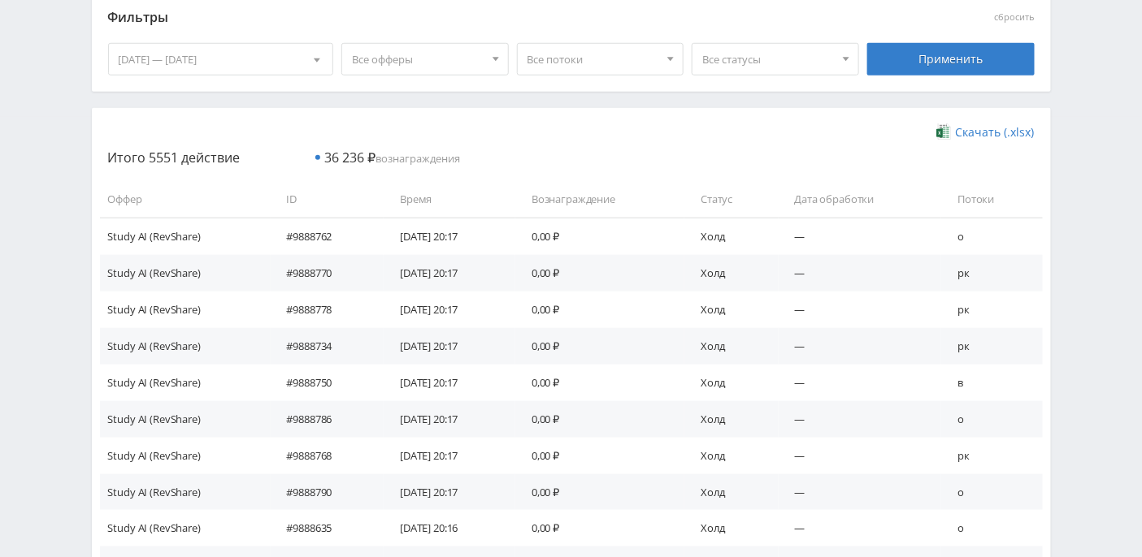
click at [835, 53] on div at bounding box center [846, 59] width 24 height 31
click at [764, 135] on button "Подтвержден" at bounding box center [775, 134] width 166 height 23
click at [915, 66] on div "Применить" at bounding box center [950, 59] width 167 height 32
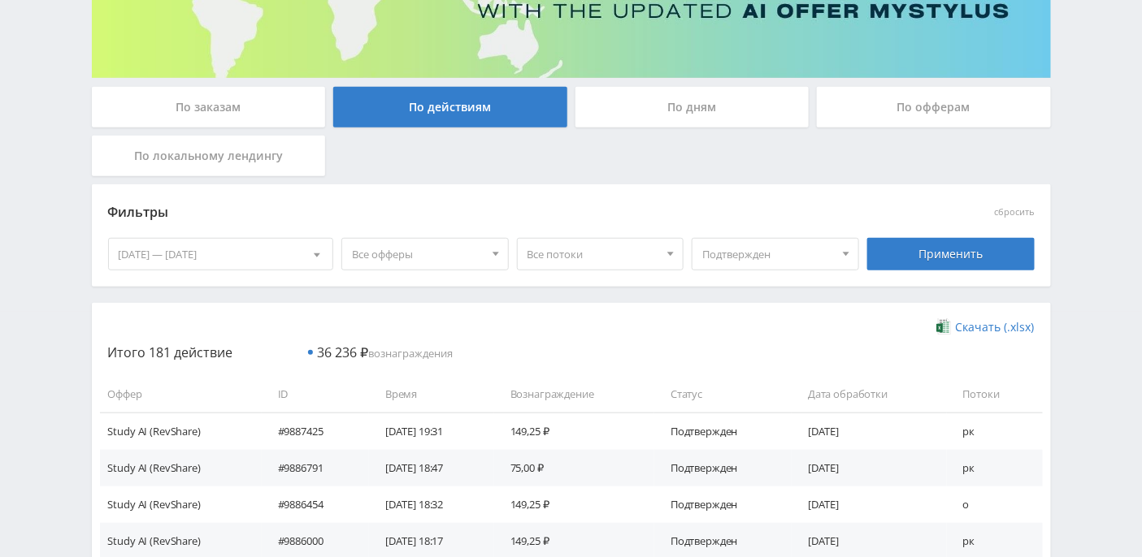
scroll to position [0, 0]
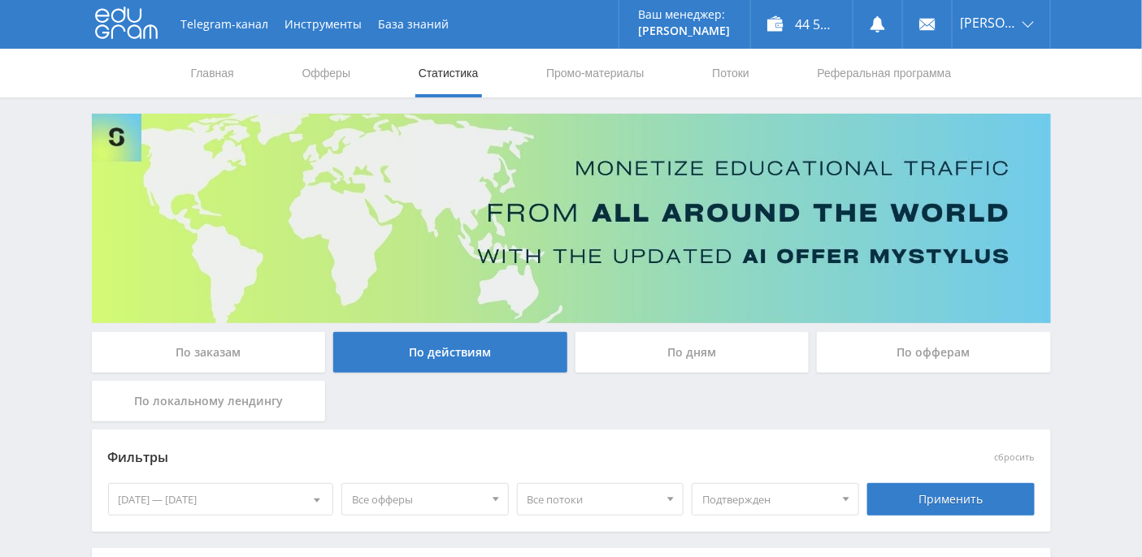
click at [151, 24] on icon at bounding box center [126, 22] width 63 height 32
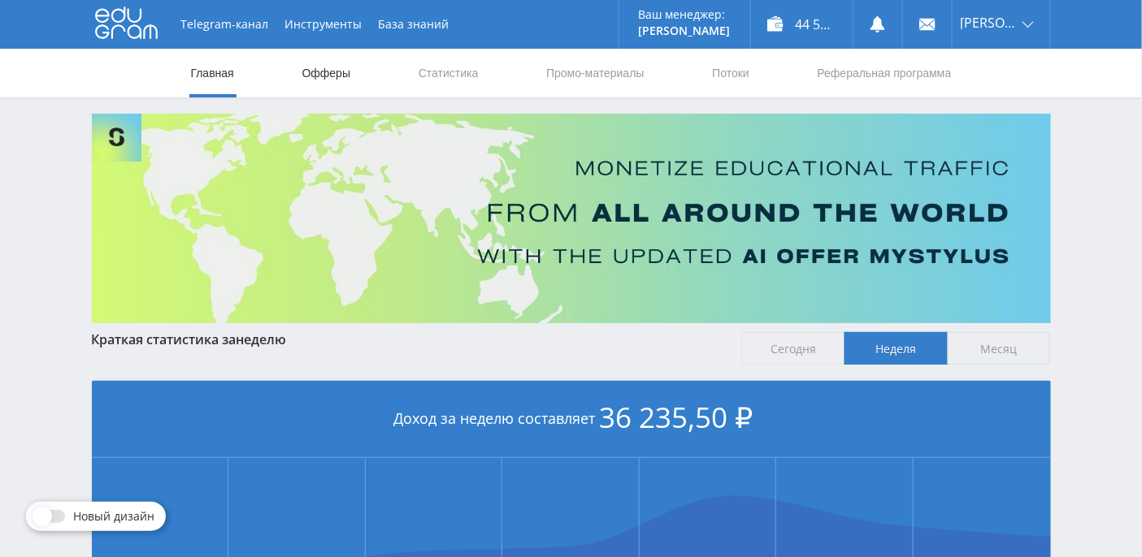
drag, startPoint x: 323, startPoint y: 70, endPoint x: 342, endPoint y: 70, distance: 19.5
click at [322, 70] on link "Офферы" at bounding box center [327, 73] width 52 height 49
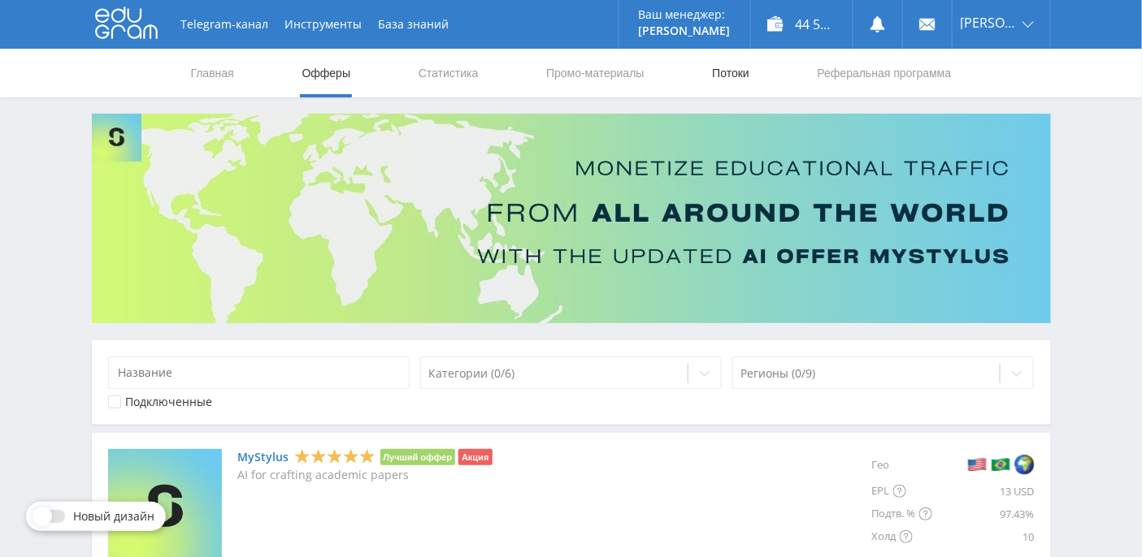
click at [742, 75] on link "Потоки" at bounding box center [730, 73] width 41 height 49
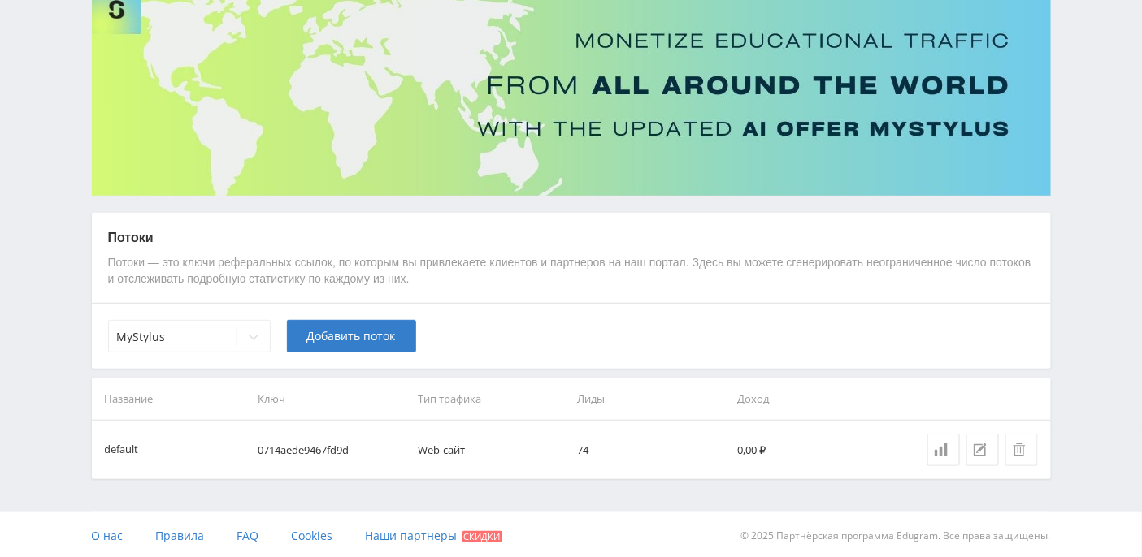
scroll to position [128, 0]
click at [254, 336] on icon at bounding box center [253, 336] width 13 height 13
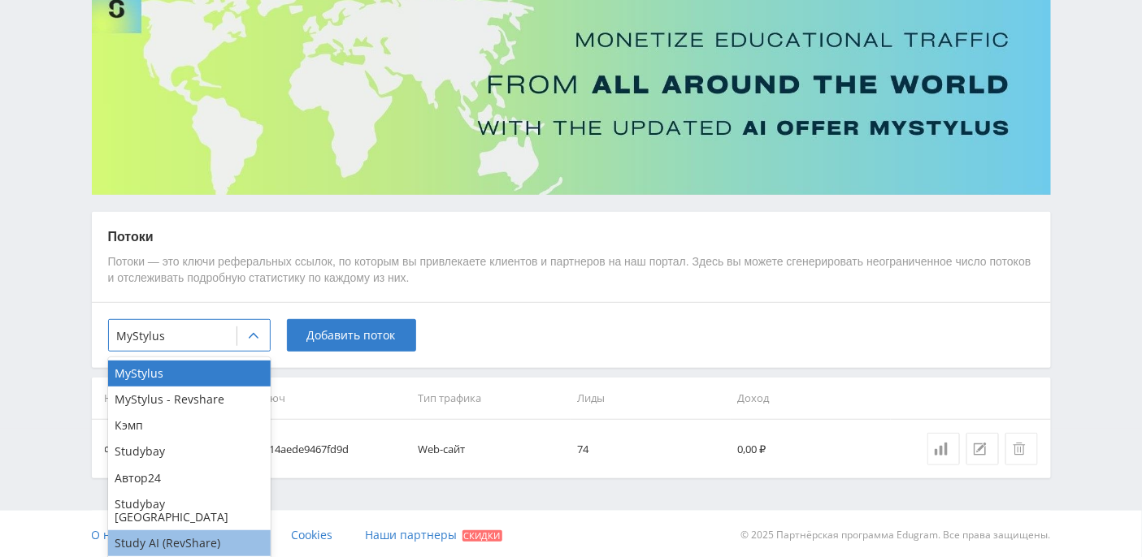
click at [201, 534] on div "Study AI (RevShare)" at bounding box center [189, 544] width 162 height 26
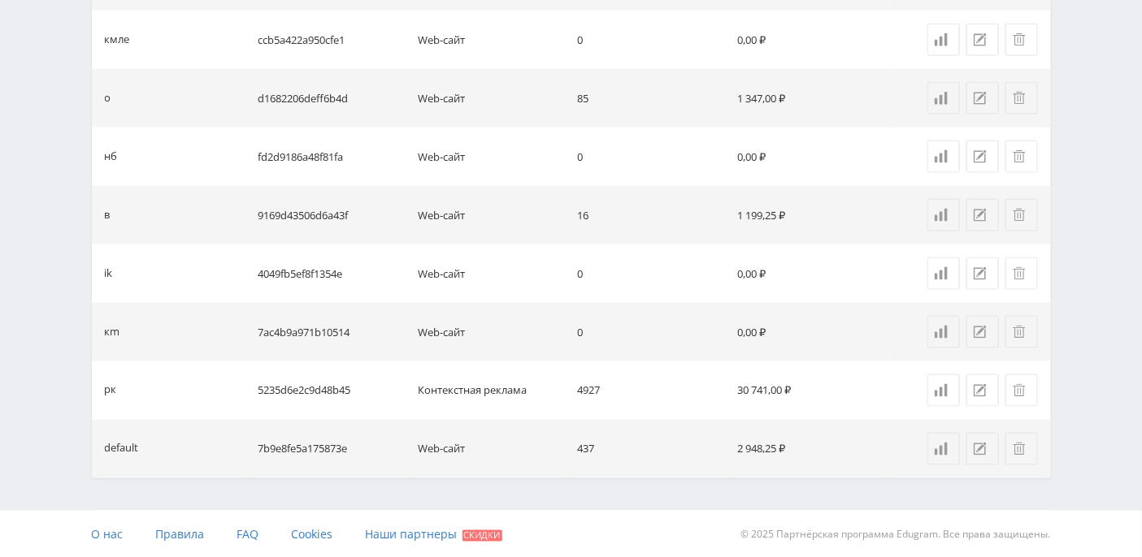
scroll to position [0, 0]
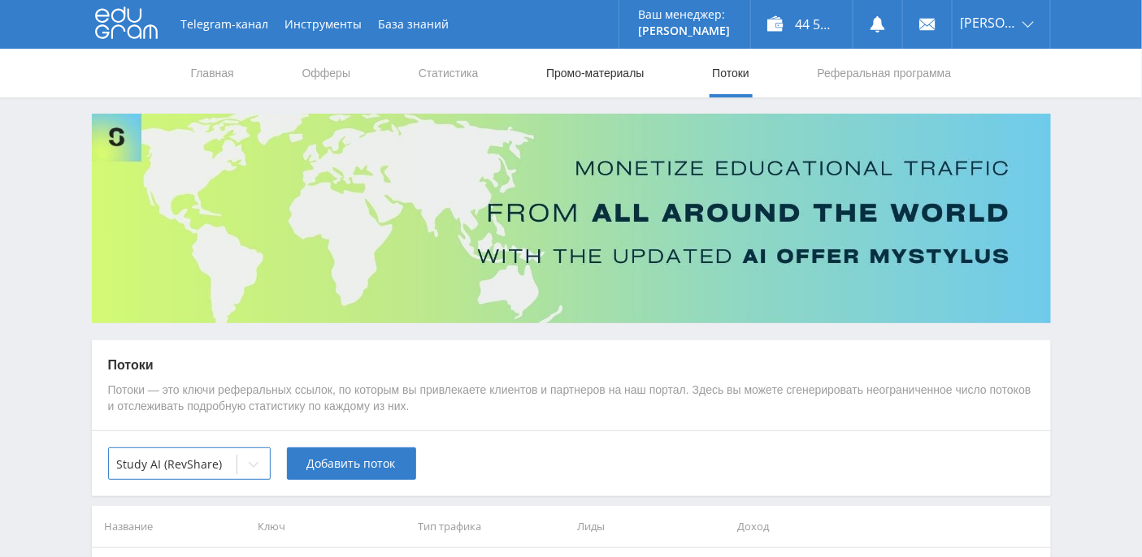
click at [559, 76] on link "Промо-материалы" at bounding box center [594, 73] width 101 height 49
select select "376"
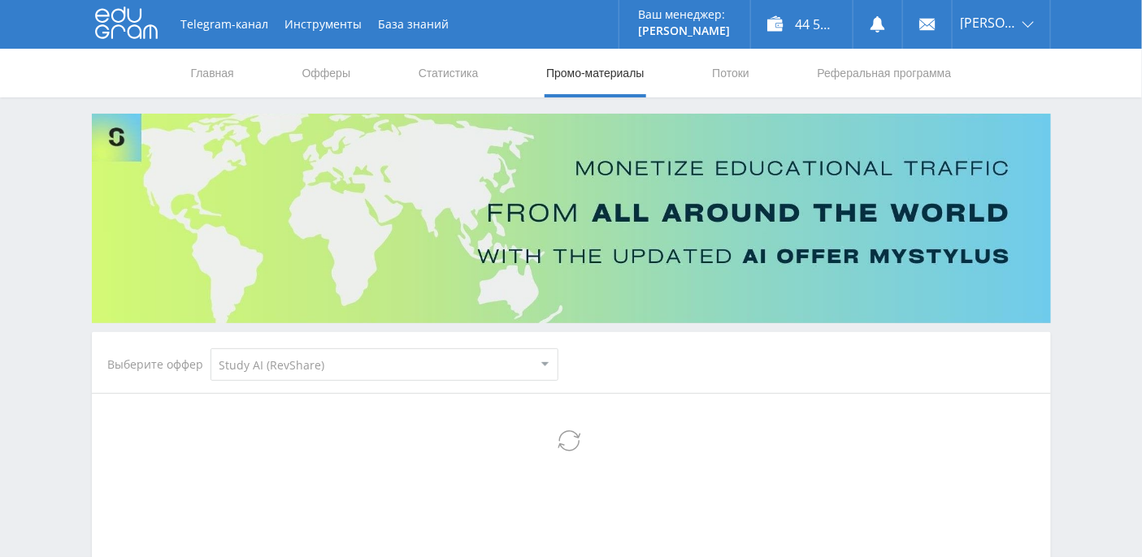
select select "376"
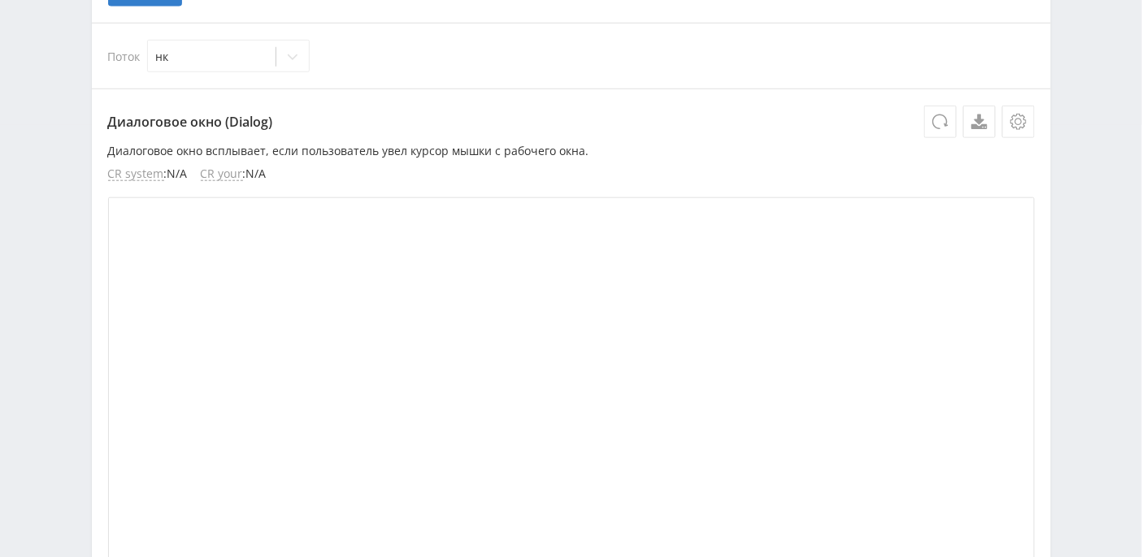
scroll to position [433, 0]
click at [298, 51] on icon at bounding box center [292, 56] width 13 height 13
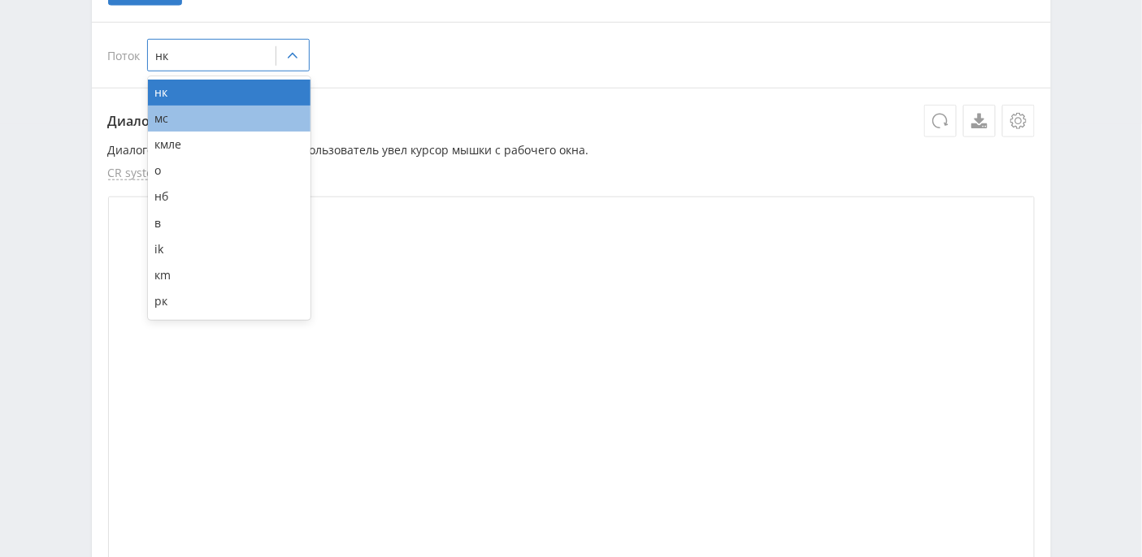
click at [228, 125] on div "мс" at bounding box center [229, 119] width 162 height 26
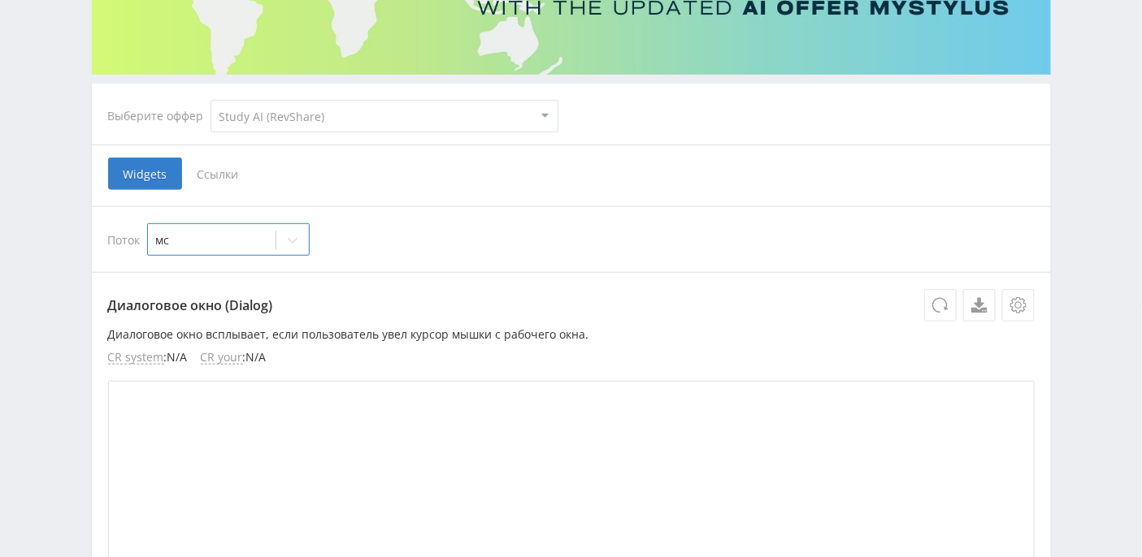
scroll to position [35, 0]
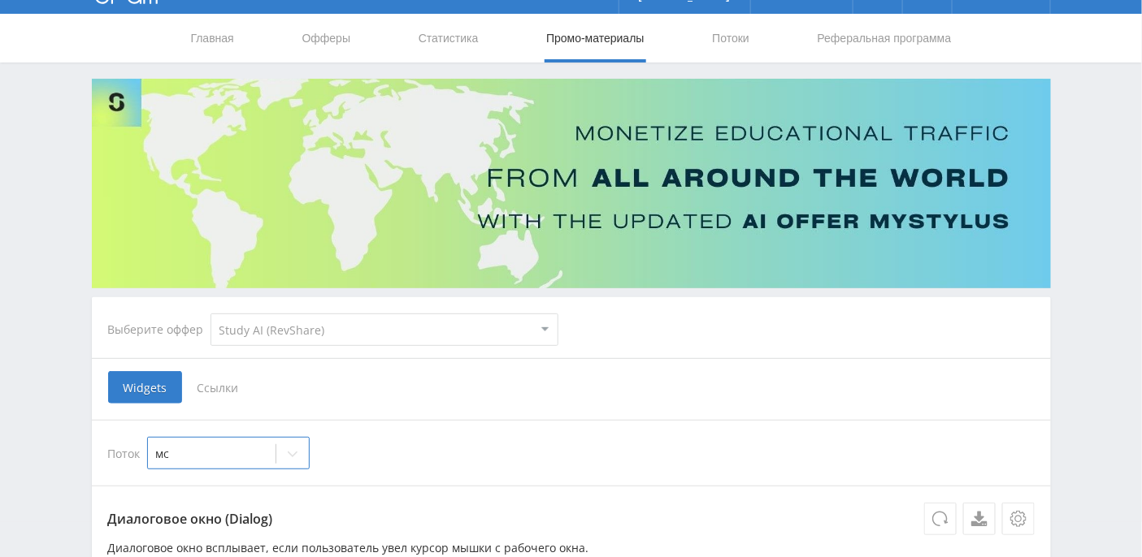
click at [218, 392] on span "Ссылки" at bounding box center [218, 387] width 72 height 32
click at [0, 0] on input "Ссылки" at bounding box center [0, 0] width 0 height 0
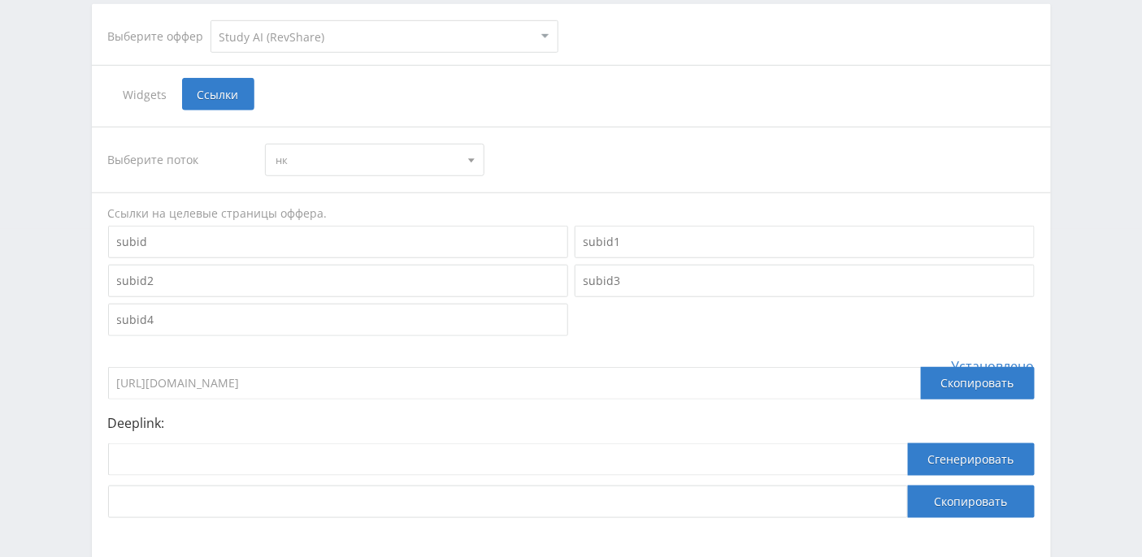
scroll to position [417, 0]
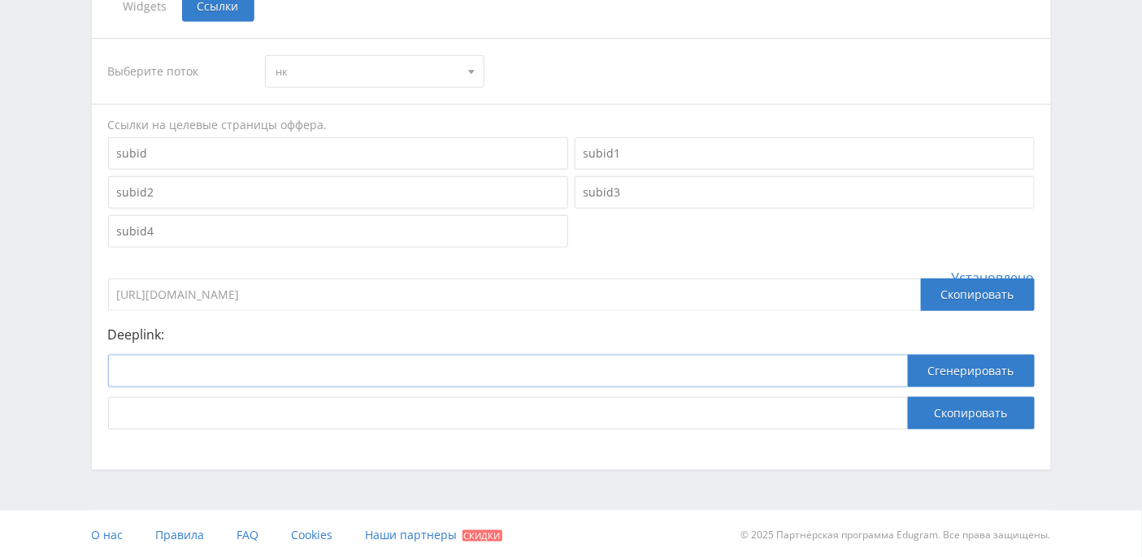
click at [334, 362] on input at bounding box center [507, 371] width 799 height 32
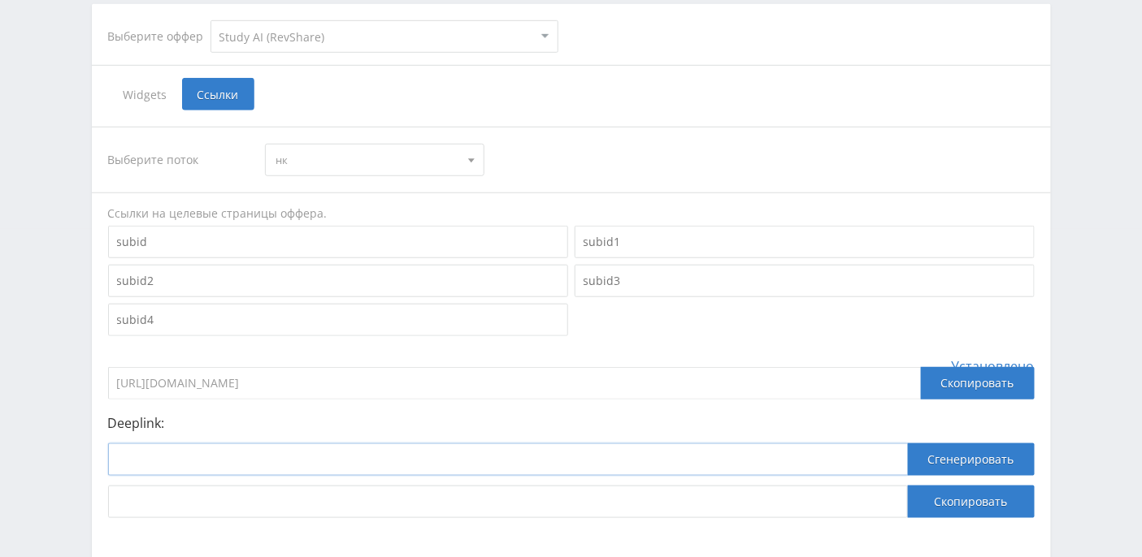
scroll to position [309, 0]
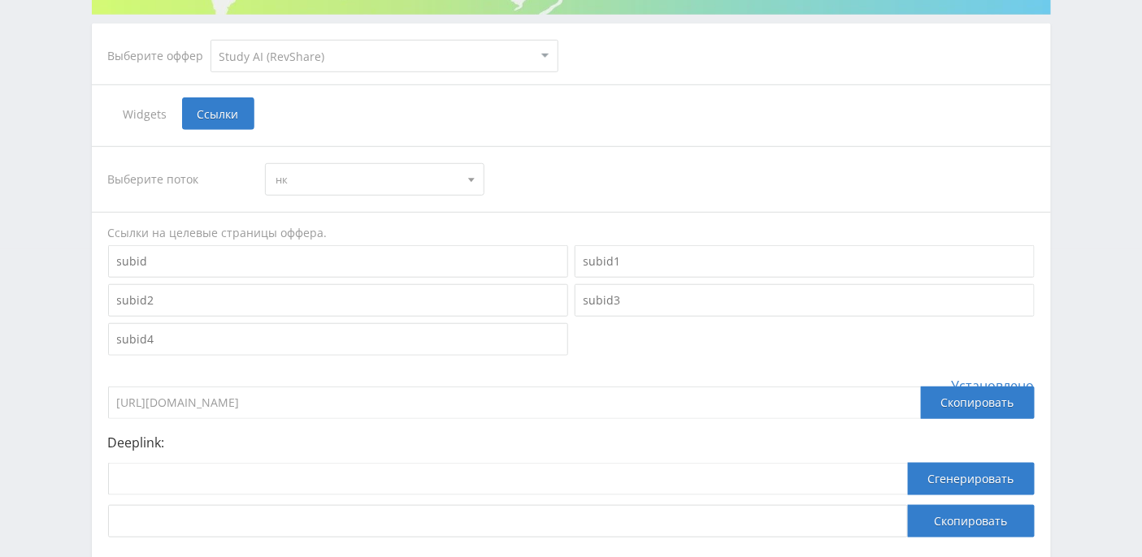
click at [473, 175] on div at bounding box center [471, 179] width 24 height 31
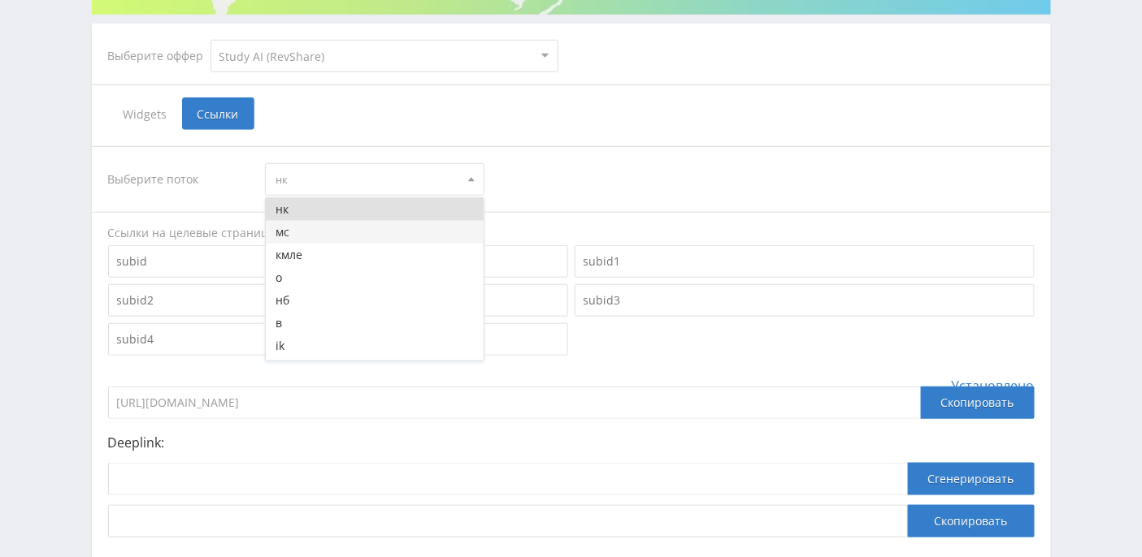
click at [390, 227] on button "мс" at bounding box center [375, 232] width 218 height 23
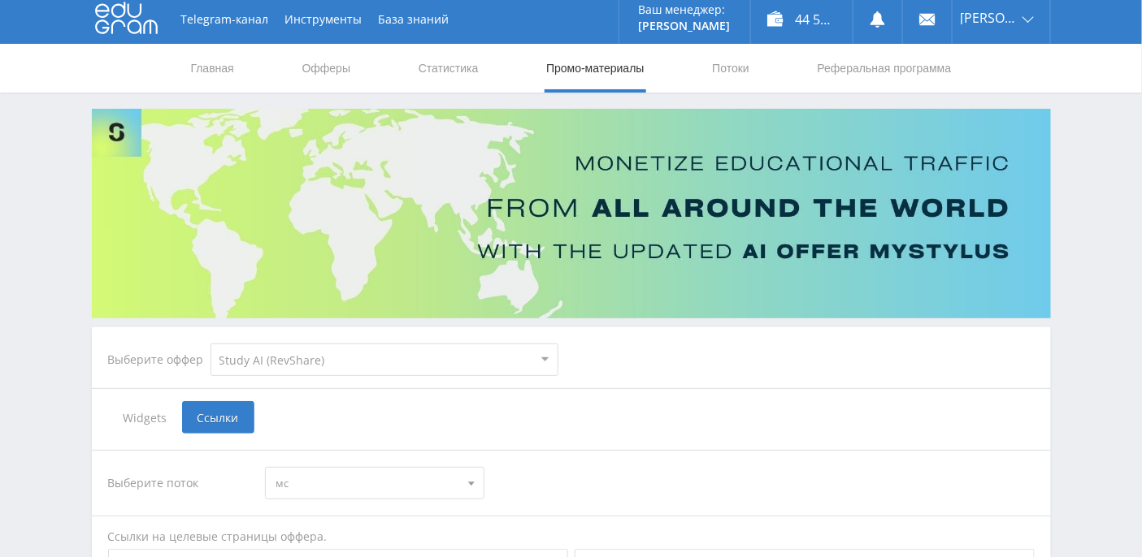
scroll to position [0, 0]
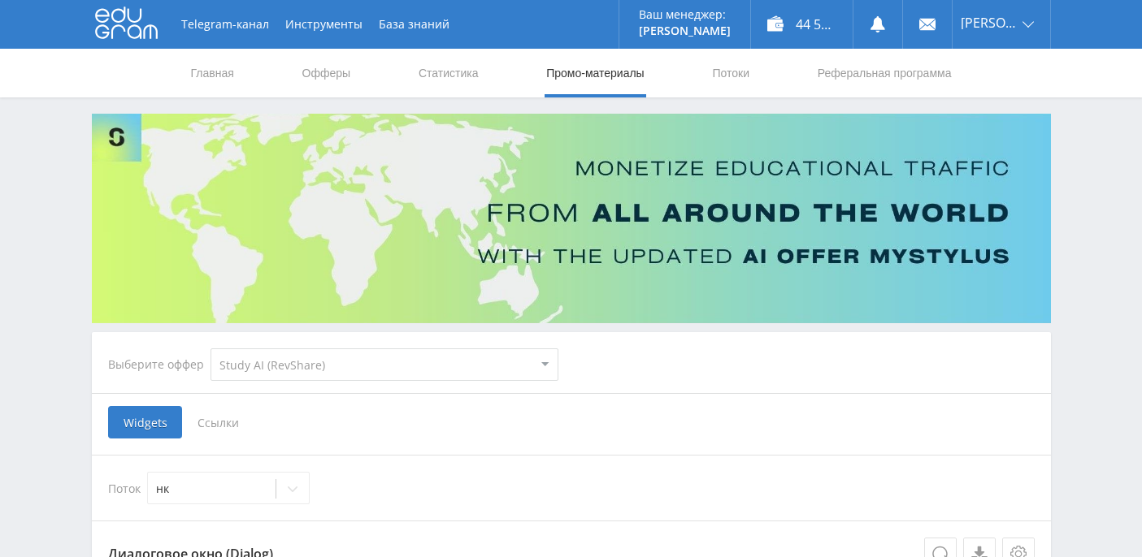
select select "376"
click at [841, 23] on div "44 582,01 ₽" at bounding box center [802, 24] width 102 height 49
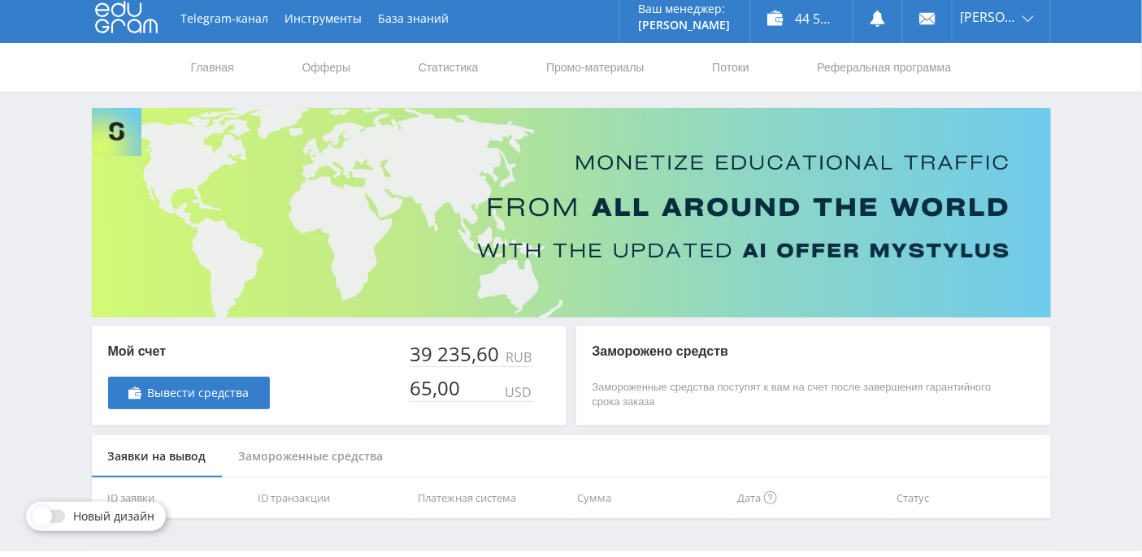
scroll to position [46, 0]
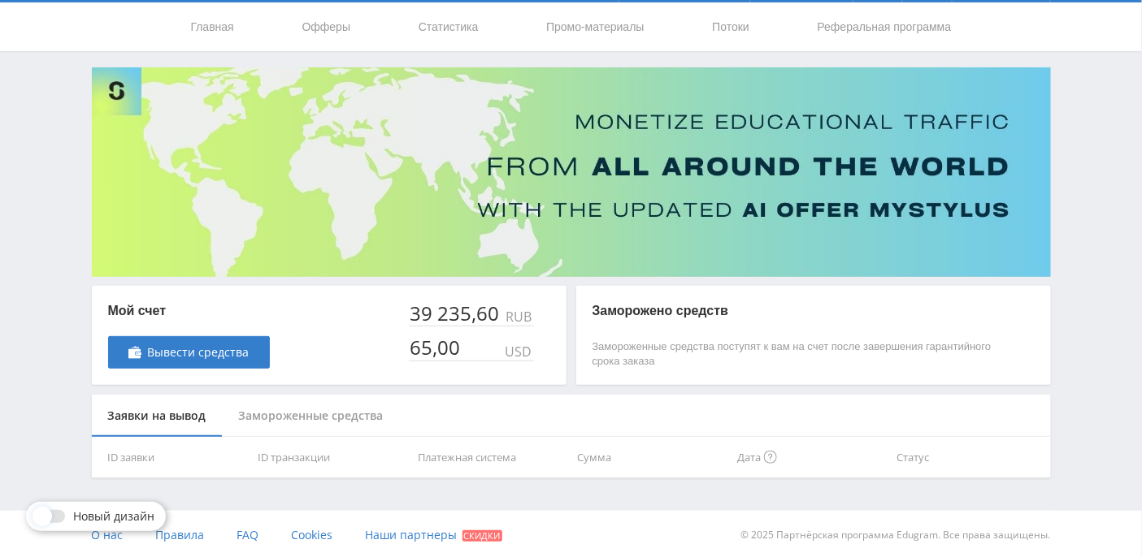
click at [764, 449] on body at bounding box center [571, 232] width 1142 height 557
click at [327, 411] on div "Замороженные средства" at bounding box center [311, 416] width 177 height 43
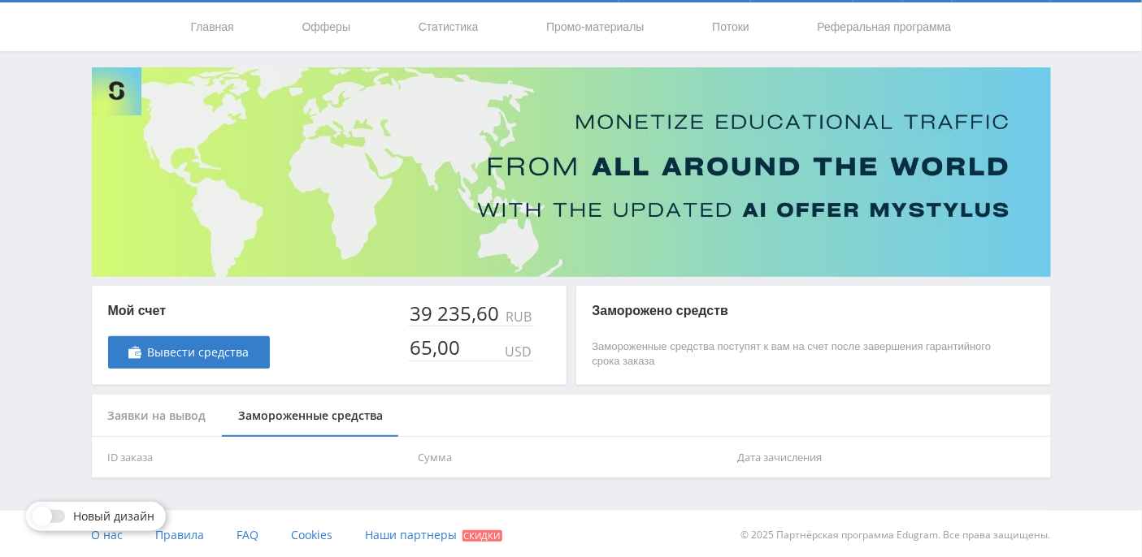
click at [154, 415] on div "Заявки на вывод" at bounding box center [157, 416] width 131 height 43
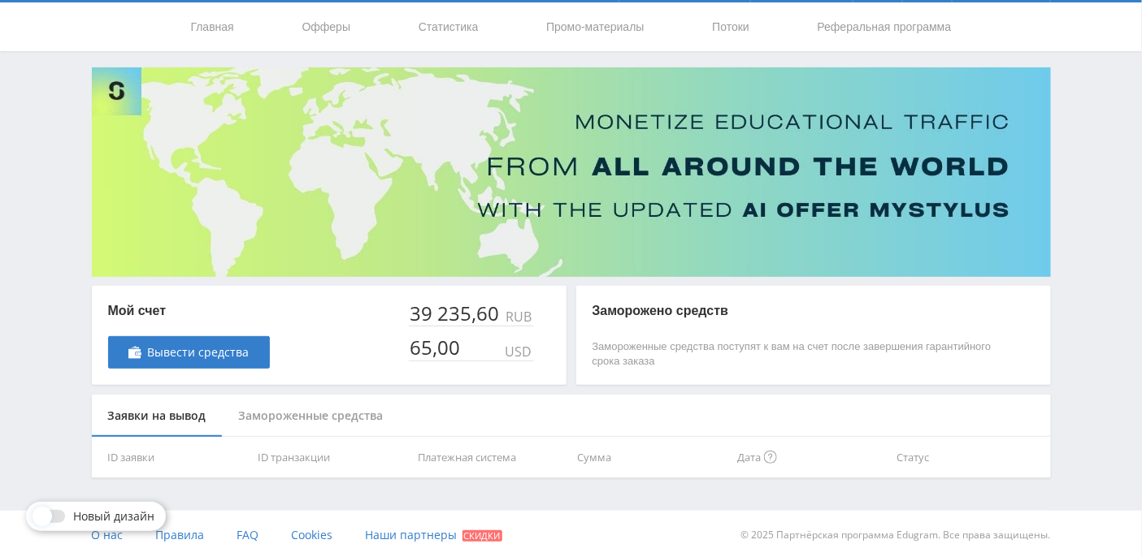
click at [287, 416] on div "Замороженные средства" at bounding box center [311, 416] width 177 height 43
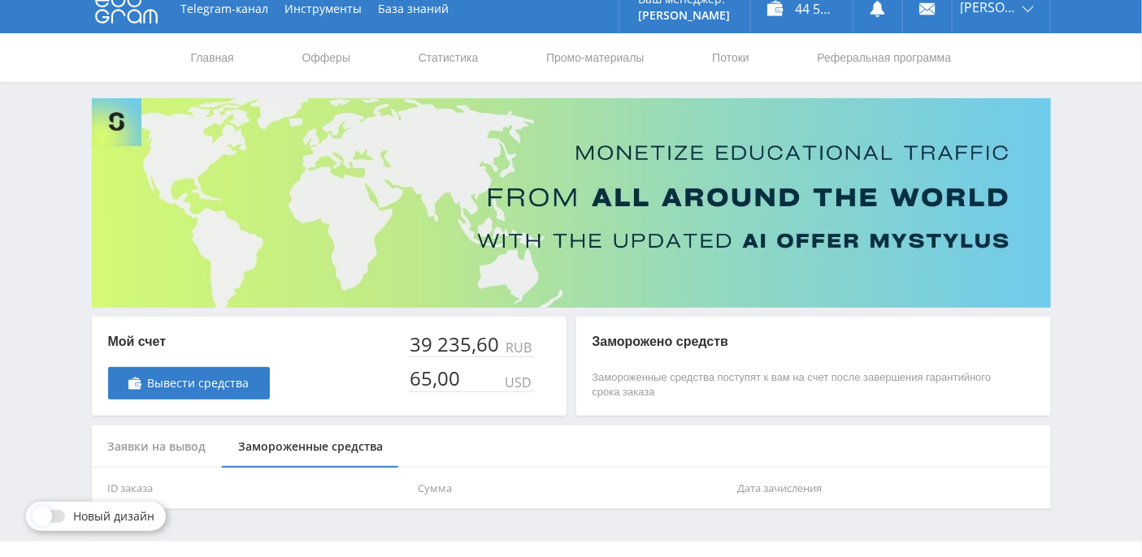
scroll to position [0, 0]
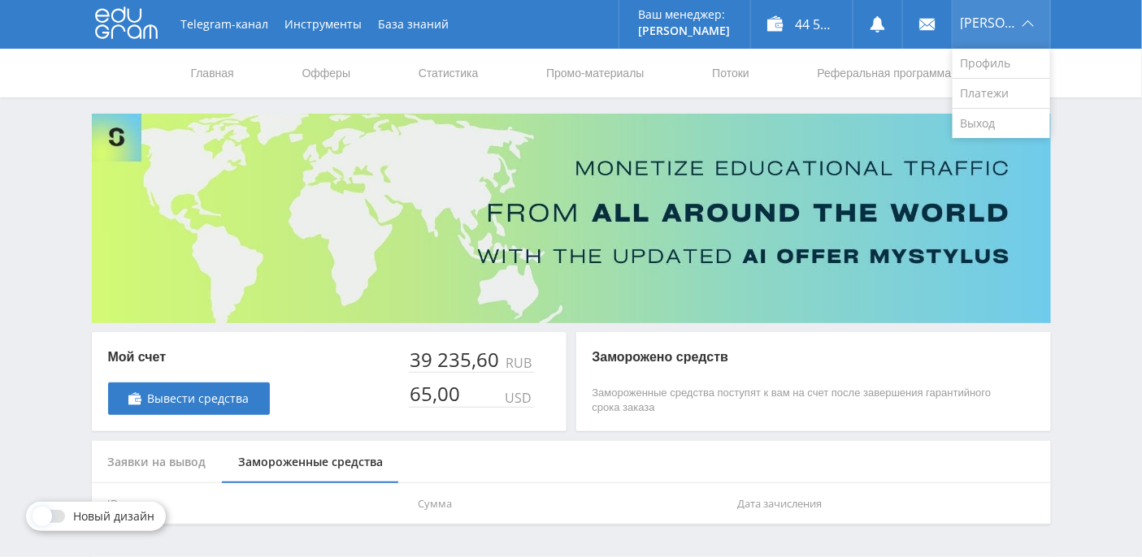
click at [1007, 24] on div "[PERSON_NAME]" at bounding box center [1000, 24] width 97 height 49
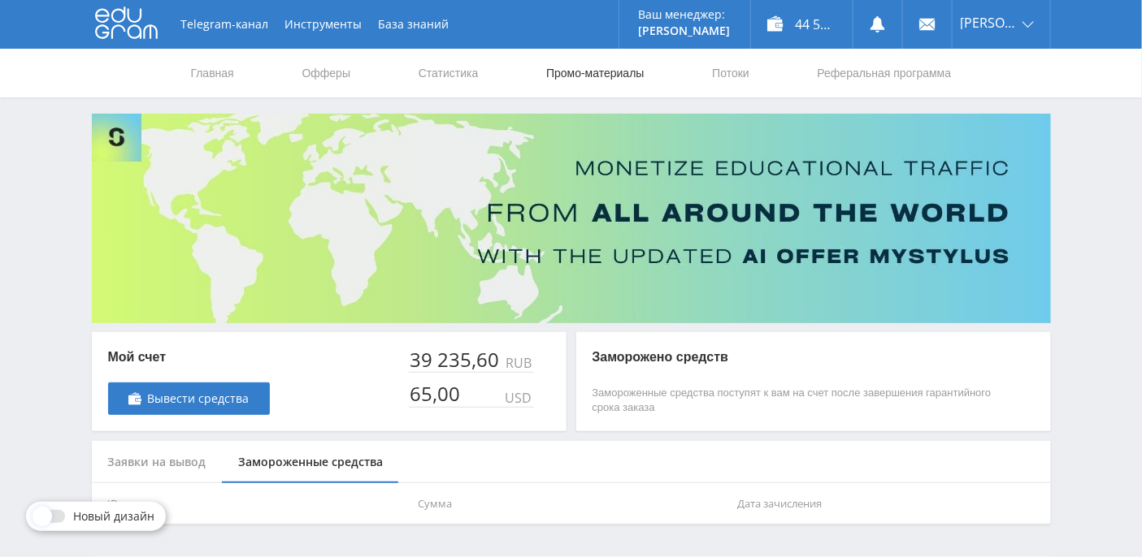
click at [615, 76] on link "Промо-материалы" at bounding box center [594, 73] width 101 height 49
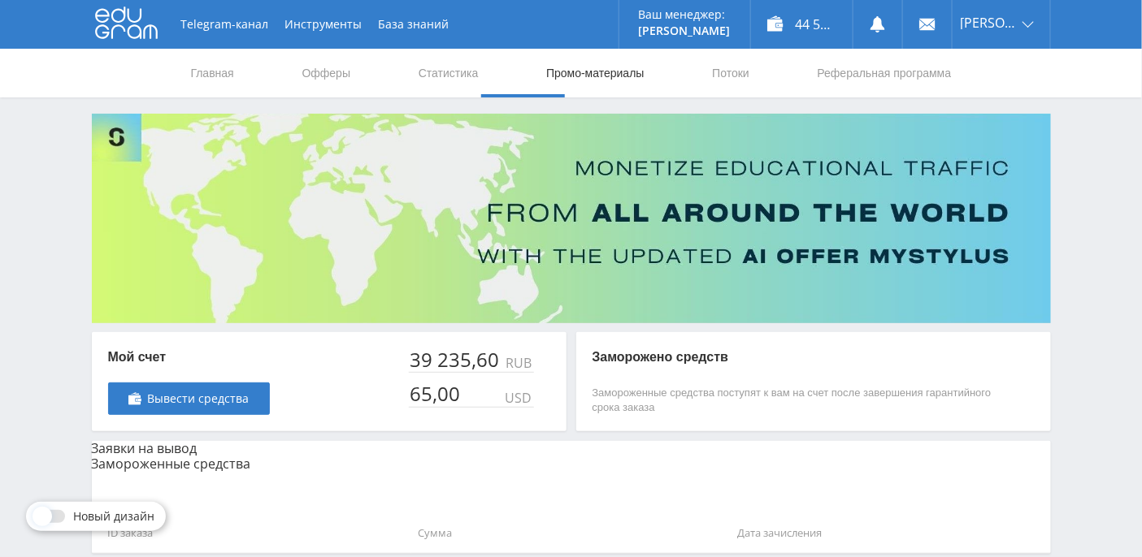
select select "376"
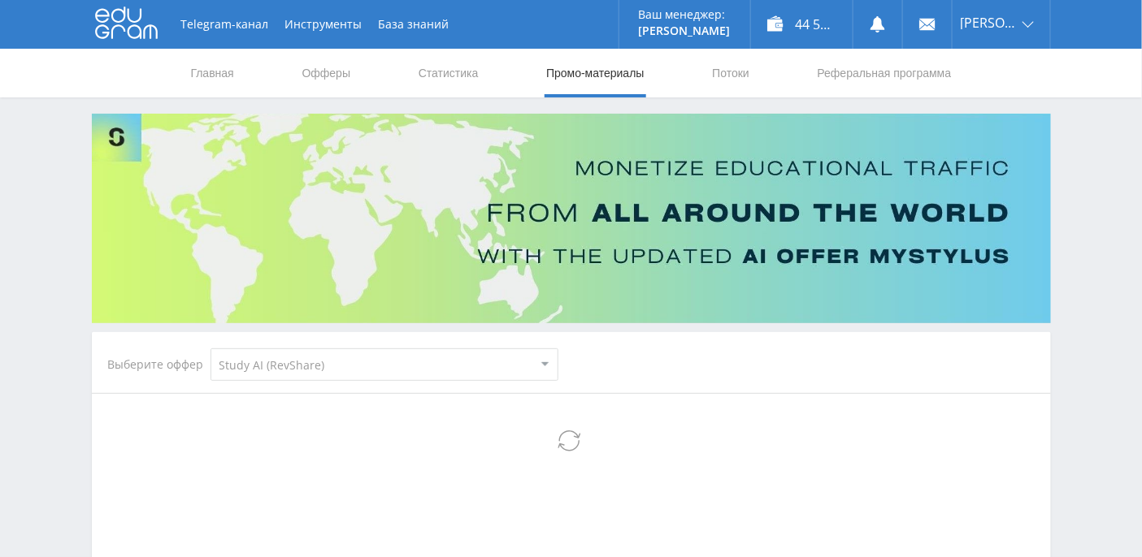
select select "376"
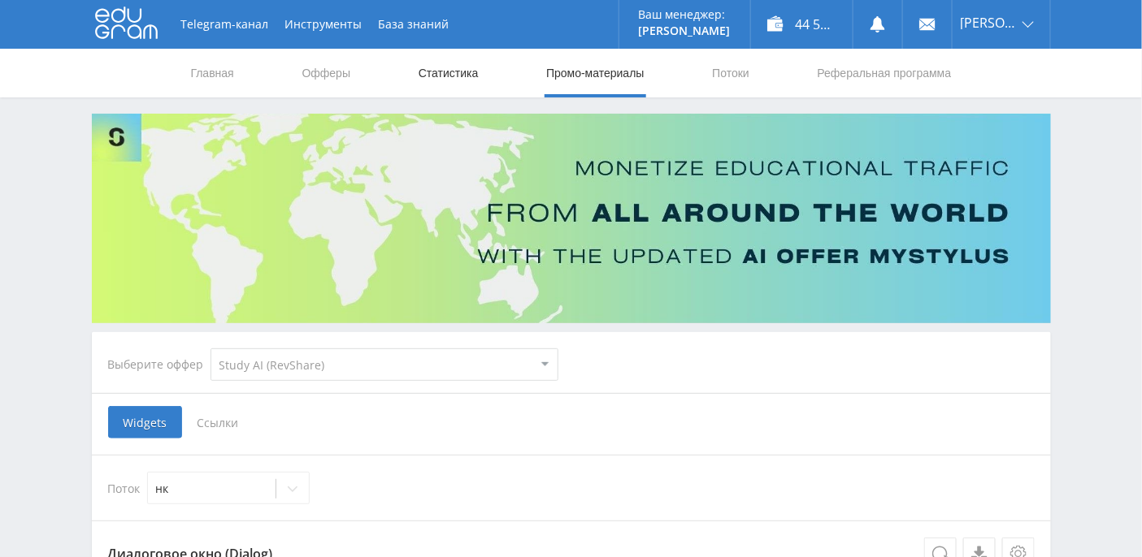
click at [458, 80] on link "Статистика" at bounding box center [448, 73] width 63 height 49
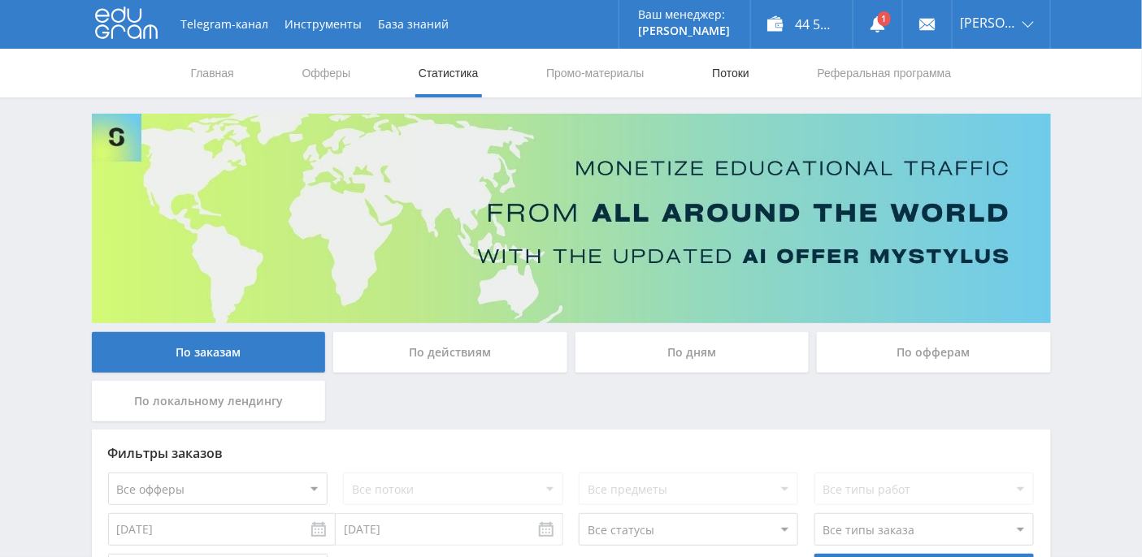
click at [714, 72] on link "Потоки" at bounding box center [730, 73] width 41 height 49
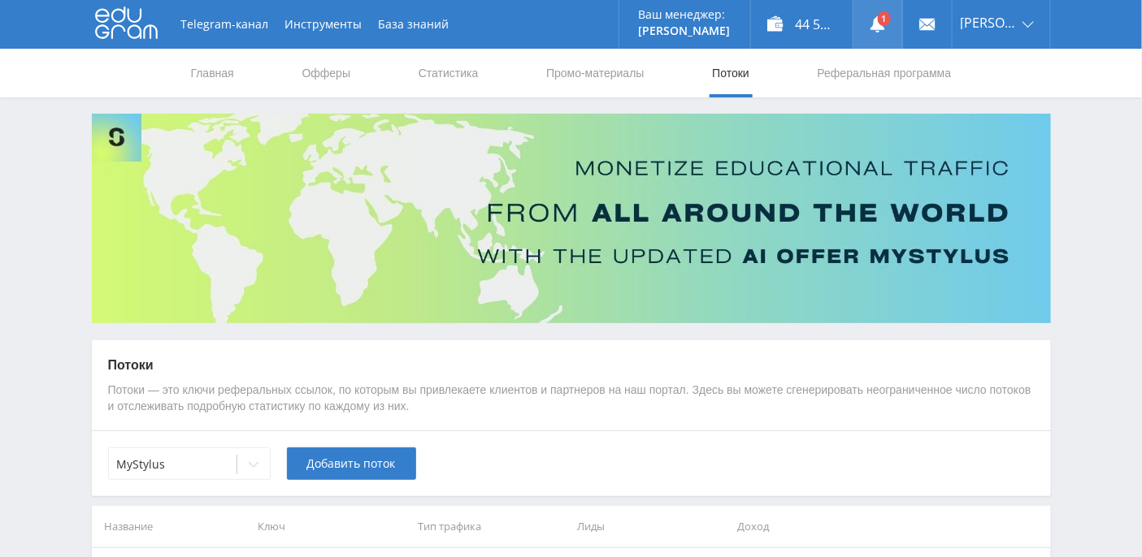
click at [899, 18] on link at bounding box center [877, 24] width 49 height 49
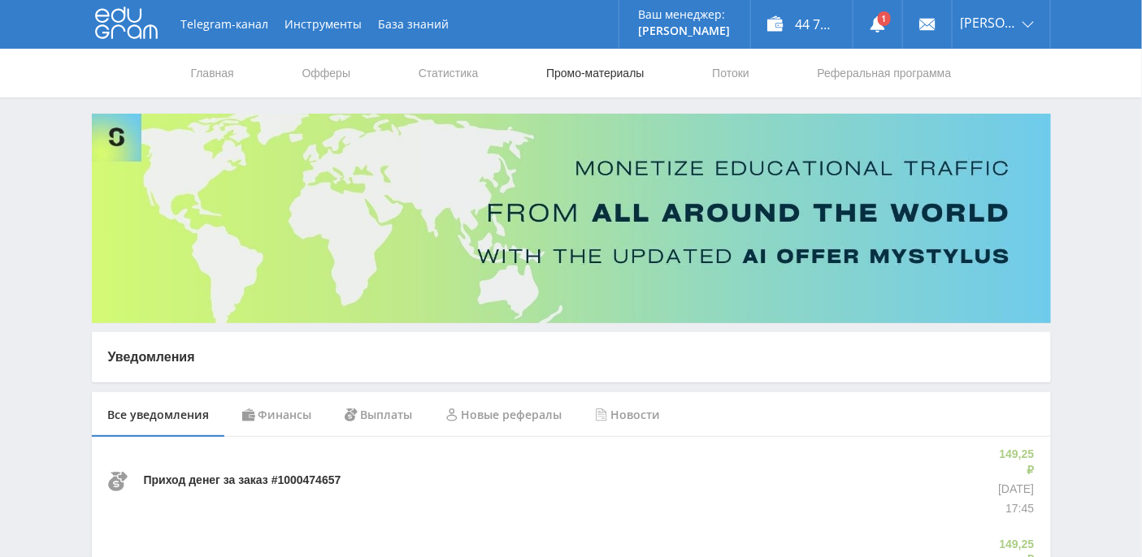
click at [570, 67] on link "Промо-материалы" at bounding box center [594, 73] width 101 height 49
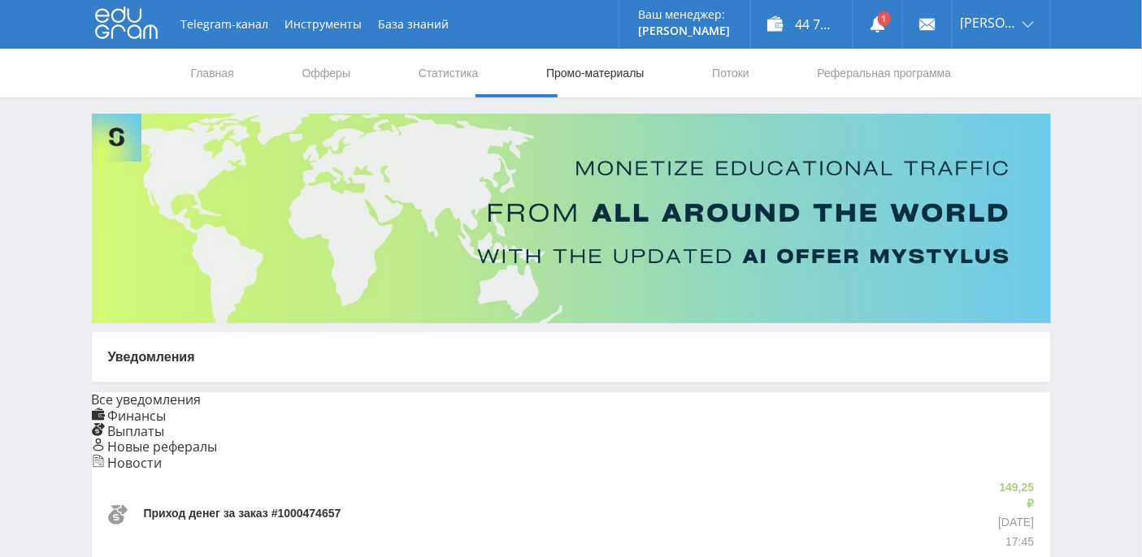
select select "376"
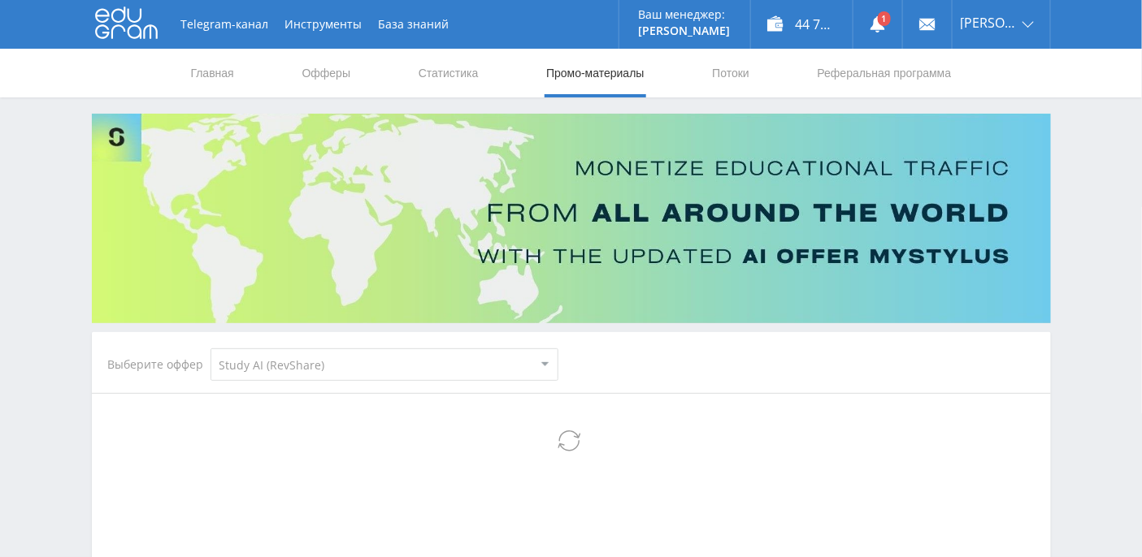
select select "376"
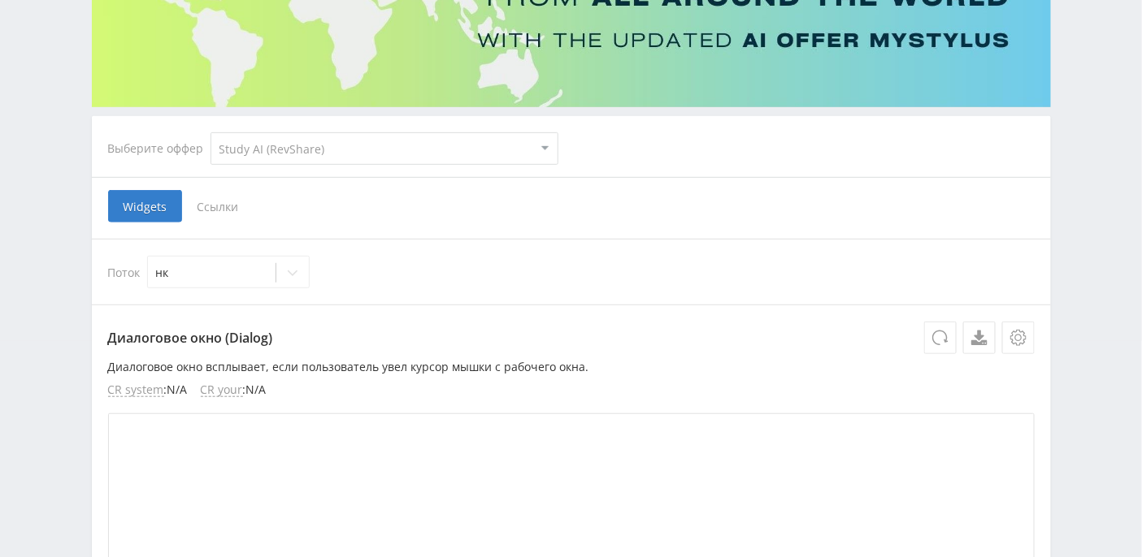
click at [225, 211] on span "Ссылки" at bounding box center [218, 206] width 72 height 32
click at [0, 0] on input "Ссылки" at bounding box center [0, 0] width 0 height 0
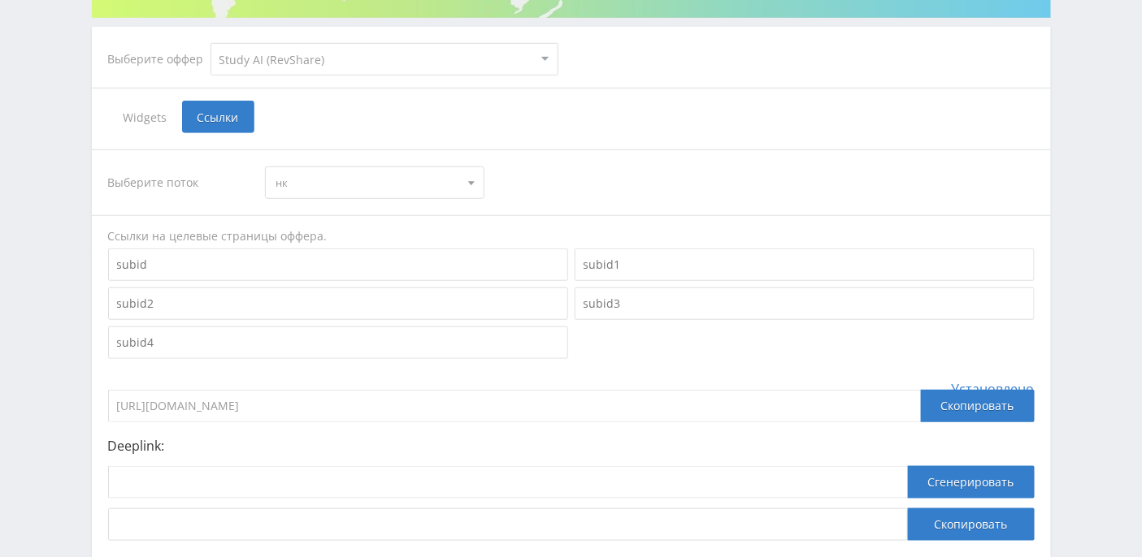
scroll to position [325, 0]
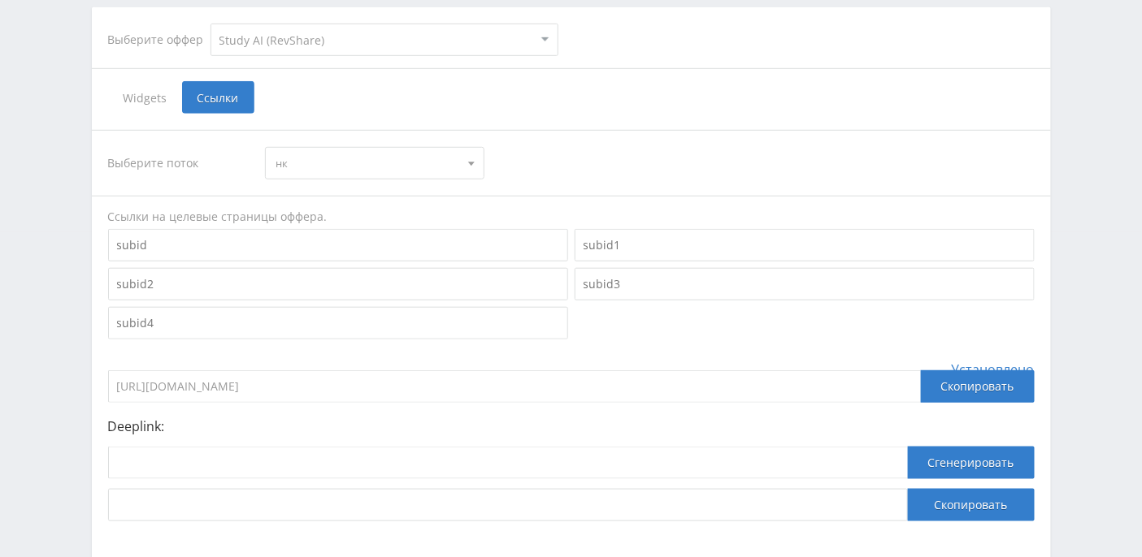
click at [461, 162] on div at bounding box center [471, 163] width 24 height 31
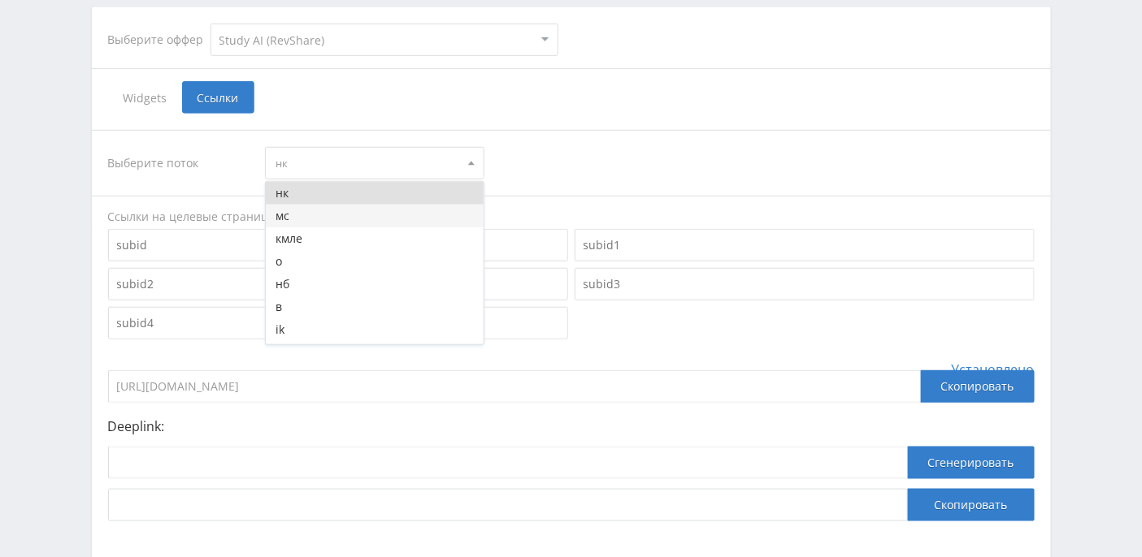
click at [371, 212] on button "мс" at bounding box center [375, 216] width 218 height 23
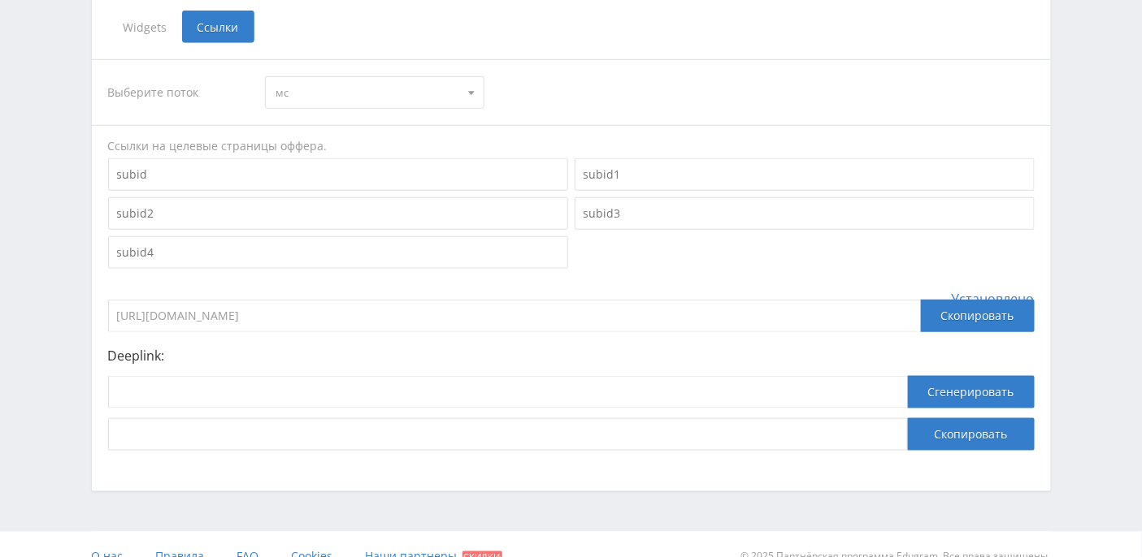
scroll to position [417, 0]
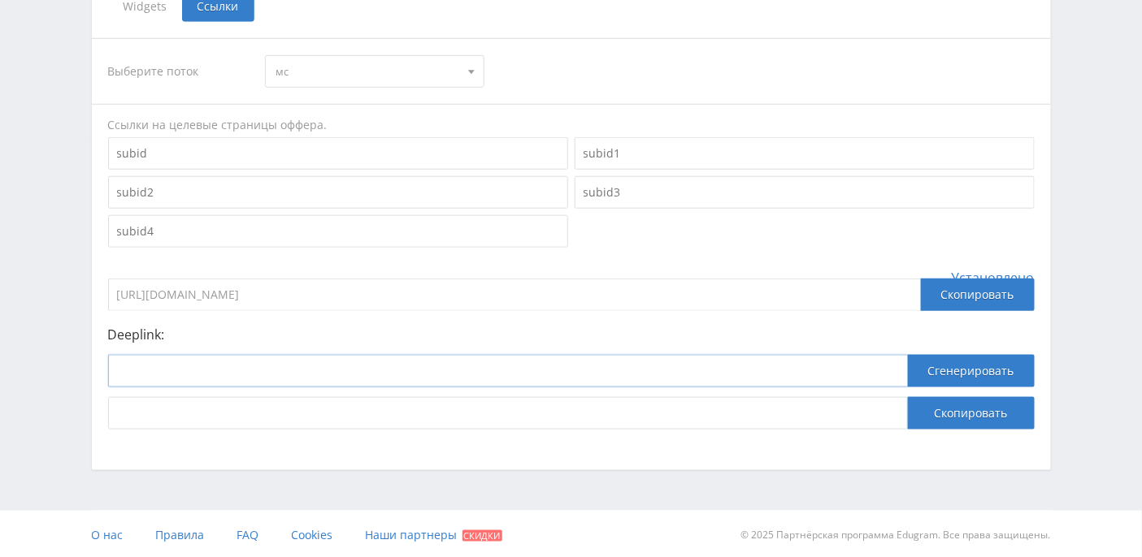
click at [299, 358] on input at bounding box center [507, 371] width 799 height 32
paste input "[URL]"
type input "[URL]"
click at [987, 371] on button "Сгенерировать" at bounding box center [971, 371] width 127 height 32
click at [944, 417] on button "Скопировать" at bounding box center [971, 413] width 127 height 32
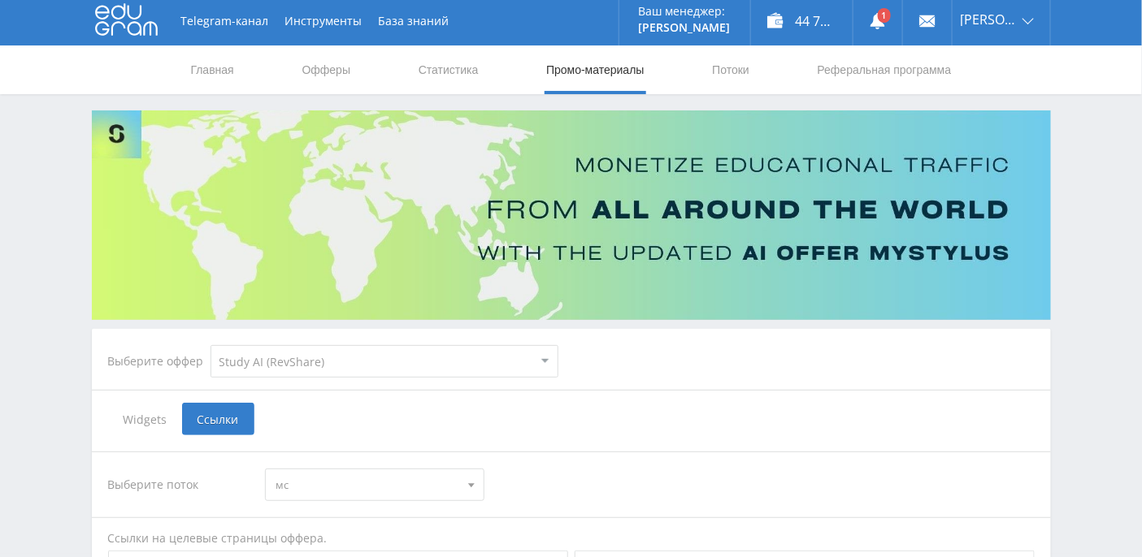
scroll to position [0, 0]
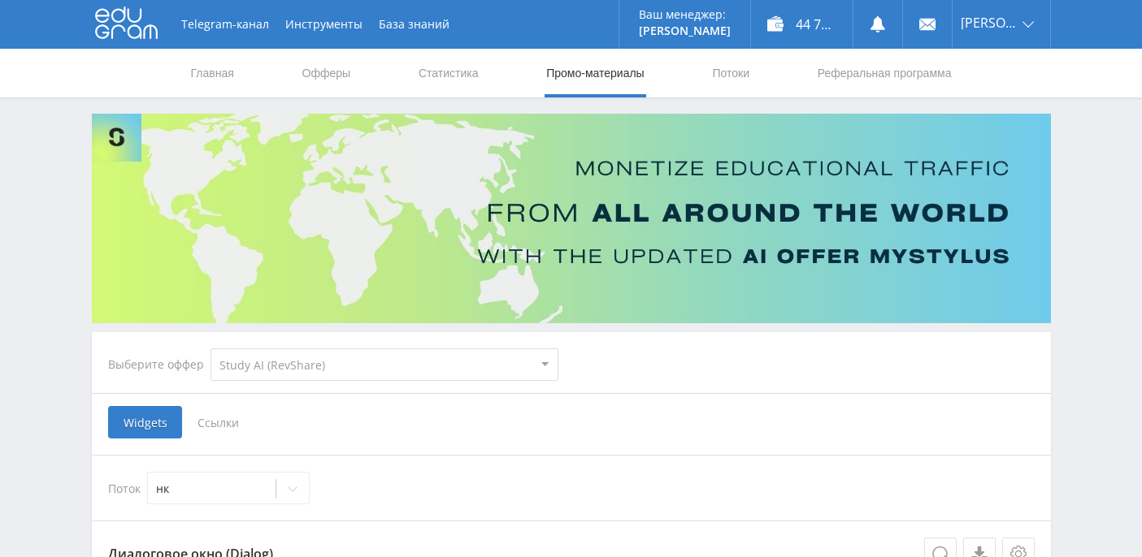
select select "376"
click at [830, 36] on div "44 731,31 ₽" at bounding box center [802, 24] width 102 height 49
select select "376"
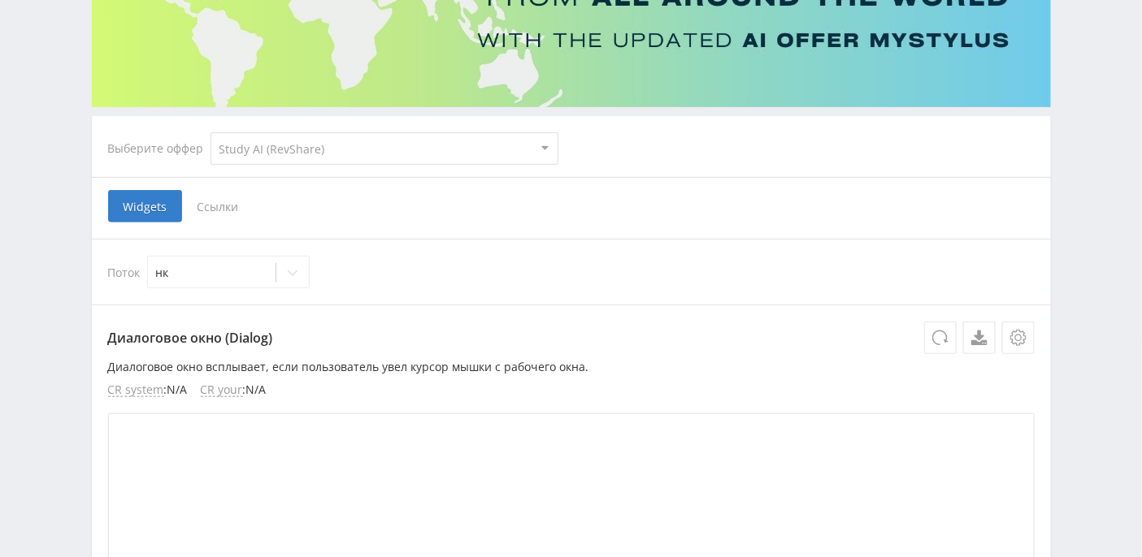
scroll to position [325, 0]
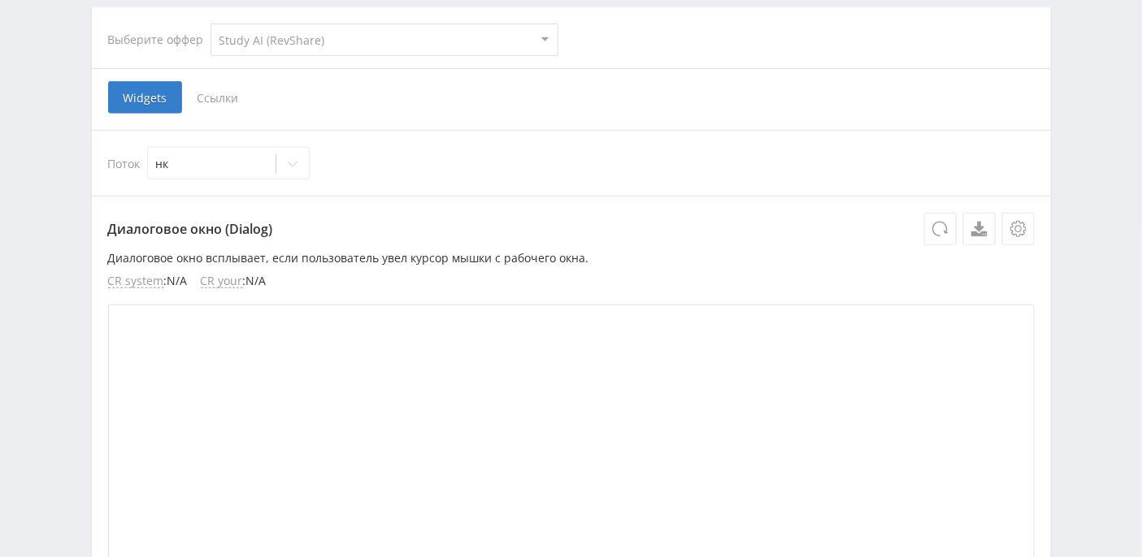
click at [244, 93] on span "Ссылки" at bounding box center [218, 97] width 72 height 32
click at [0, 0] on input "Ссылки" at bounding box center [0, 0] width 0 height 0
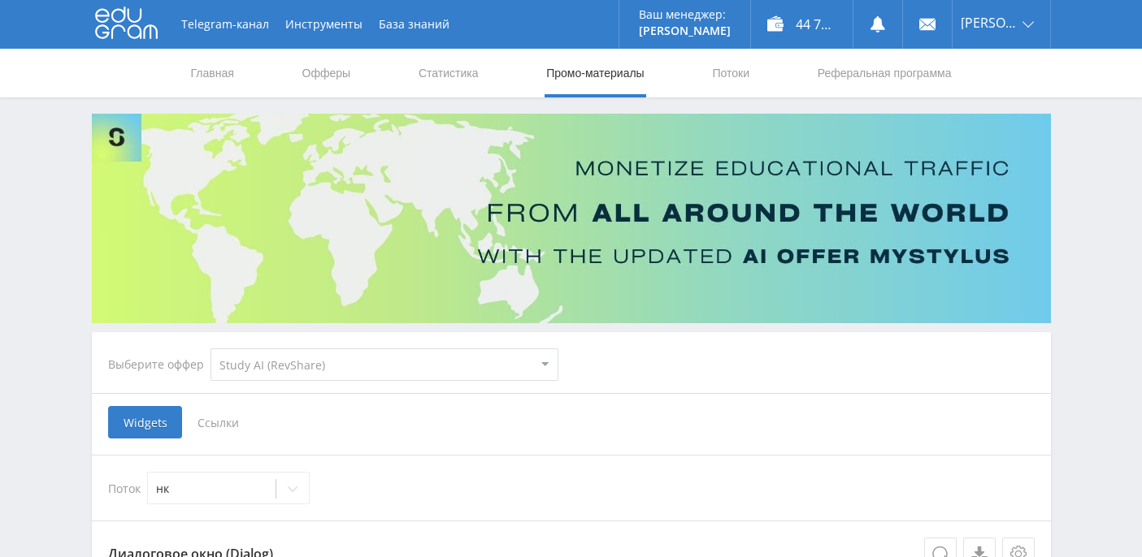
select select "376"
